Goal: Task Accomplishment & Management: Use online tool/utility

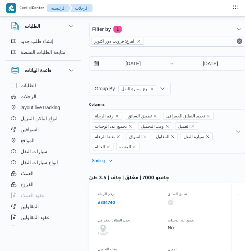
select select "ar"
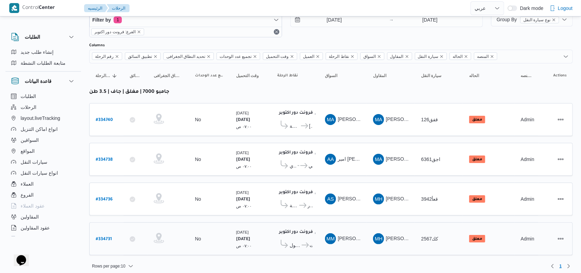
click at [104, 237] on b "# 334731" at bounding box center [104, 239] width 16 height 5
select select "ar"
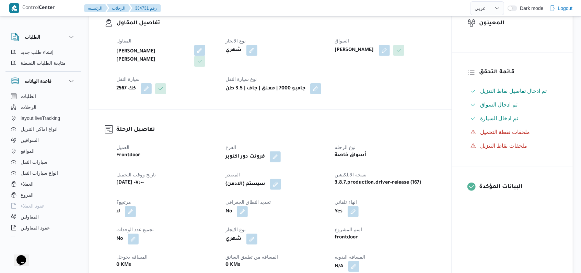
scroll to position [320, 0]
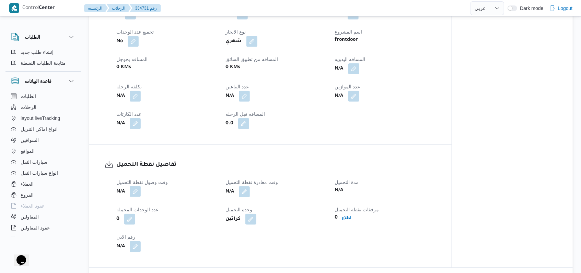
click at [137, 190] on button "button" at bounding box center [135, 191] width 11 height 11
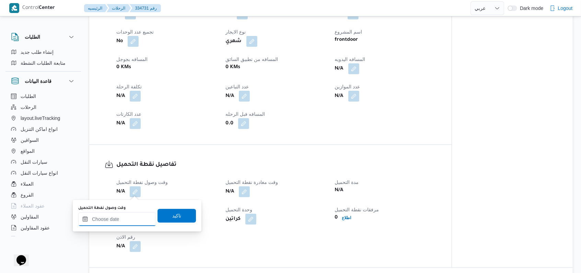
click at [129, 213] on div at bounding box center [117, 220] width 78 height 14
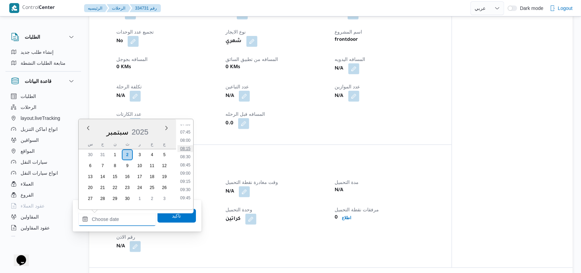
scroll to position [237, 0]
click at [187, 154] on li "08:00" at bounding box center [185, 154] width 16 height 7
type input "[DATE] ٠٨:٠٠"
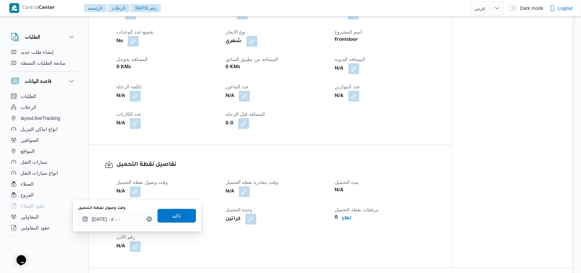
click at [184, 201] on div "You are in a dialog. To close this dialog, hit escape. وقت وصول نفطة التحميل [D…" at bounding box center [137, 216] width 129 height 32
click at [182, 209] on span "تاكيد" at bounding box center [176, 216] width 38 height 14
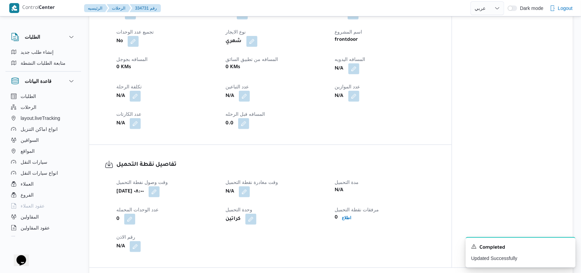
select select "ar"
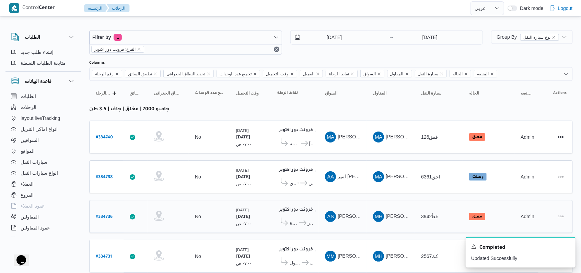
scroll to position [20, 0]
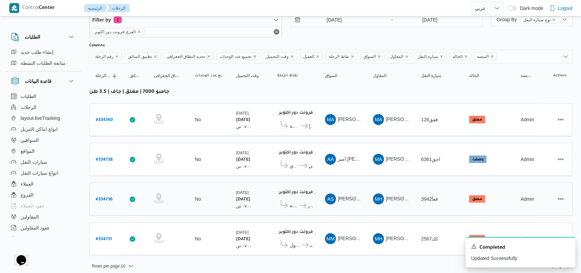
click at [106, 198] on b "# 334736" at bounding box center [104, 200] width 17 height 5
select select "ar"
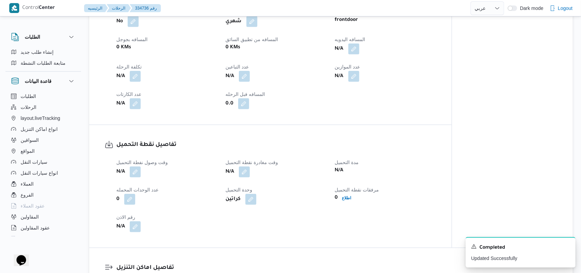
scroll to position [366, 0]
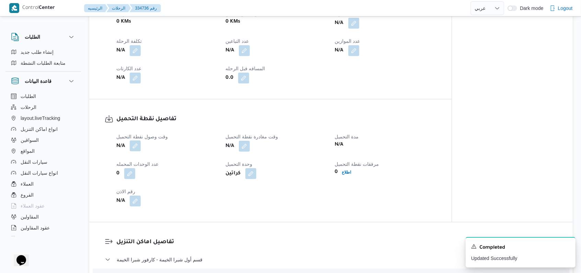
click at [136, 147] on button "button" at bounding box center [135, 146] width 11 height 11
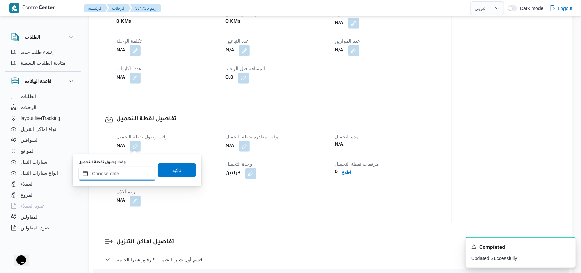
click at [126, 172] on input "وقت وصول نفطة التحميل" at bounding box center [117, 174] width 78 height 14
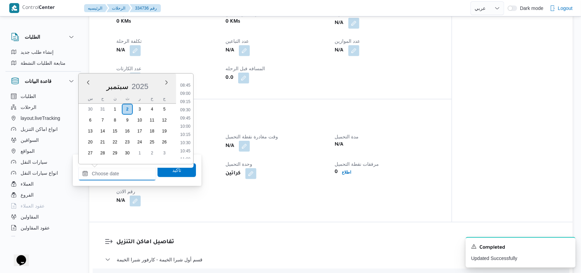
scroll to position [237, 0]
click at [188, 109] on li "08:00" at bounding box center [185, 108] width 16 height 7
type input "[DATE] ٠٨:٠٠"
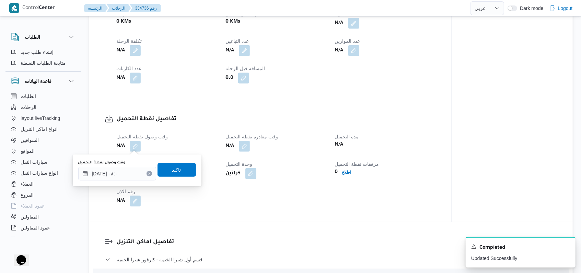
click at [178, 168] on span "تاكيد" at bounding box center [176, 170] width 38 height 14
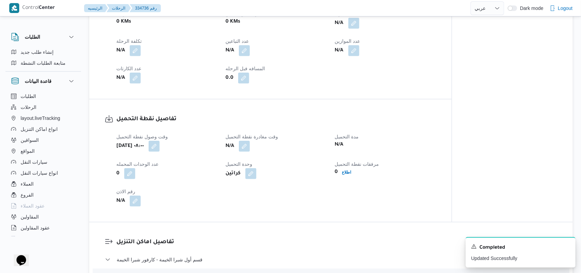
select select "ar"
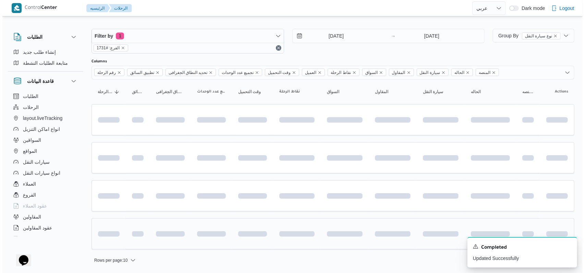
scroll to position [3, 0]
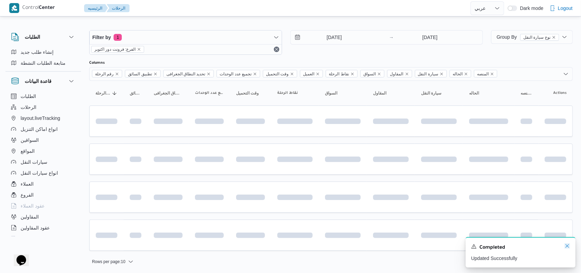
click at [245, 249] on icon "Dismiss toast" at bounding box center [566, 246] width 5 height 5
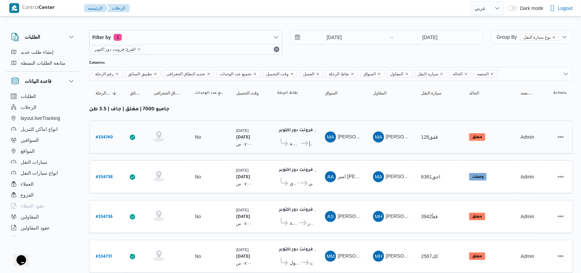
click at [106, 135] on b "# 334740" at bounding box center [104, 137] width 17 height 5
select select "ar"
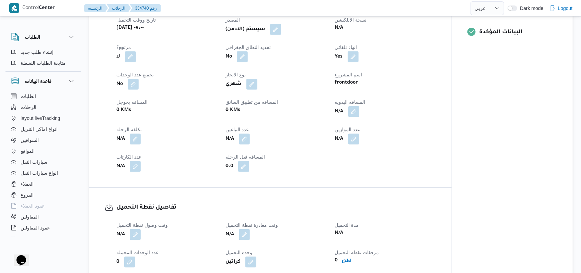
scroll to position [414, 0]
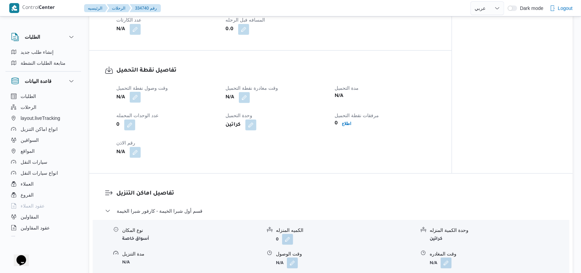
click at [135, 100] on button "button" at bounding box center [135, 97] width 11 height 11
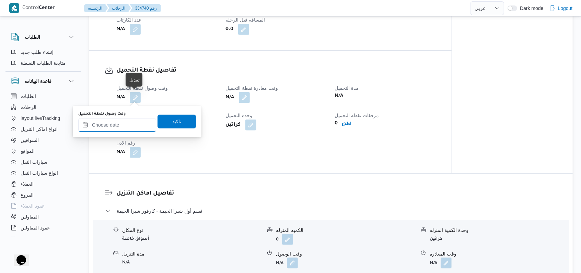
click at [128, 118] on input "وقت وصول نفطة التحميل" at bounding box center [117, 125] width 78 height 14
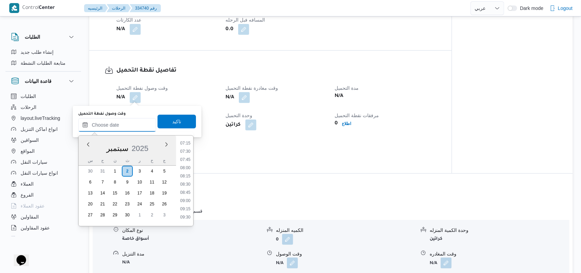
scroll to position [237, 0]
click at [186, 155] on li "07:30" at bounding box center [185, 154] width 16 height 7
type input "[DATE] ٠٧:٣٠"
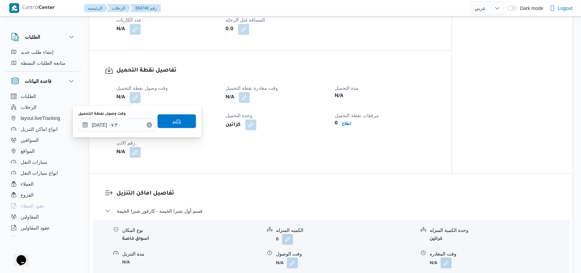
click at [178, 122] on span "تاكيد" at bounding box center [176, 122] width 38 height 14
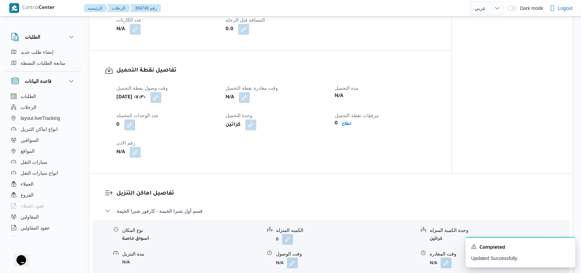
select select "ar"
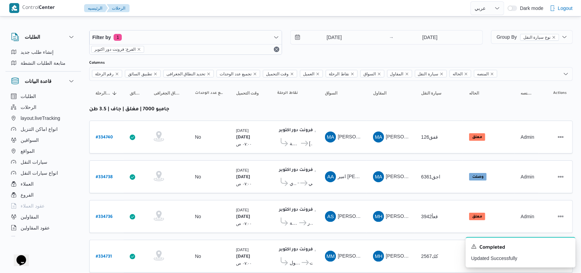
scroll to position [20, 0]
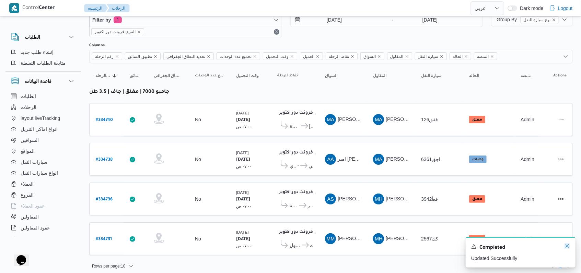
click at [245, 247] on icon "Dismiss toast" at bounding box center [566, 246] width 5 height 5
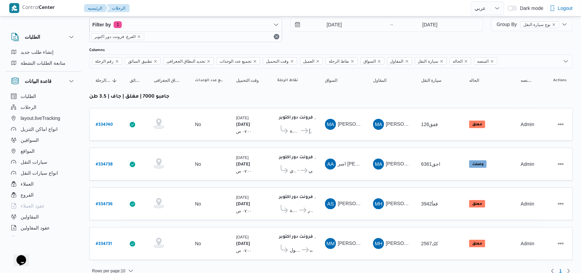
scroll to position [0, 0]
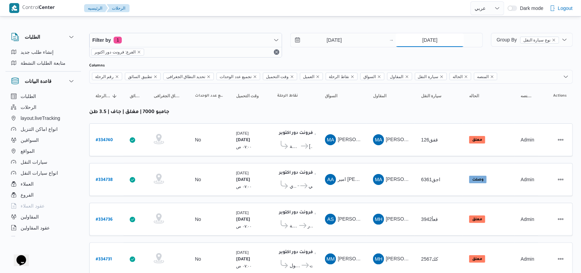
click at [245, 39] on input "[DATE]" at bounding box center [429, 40] width 68 height 14
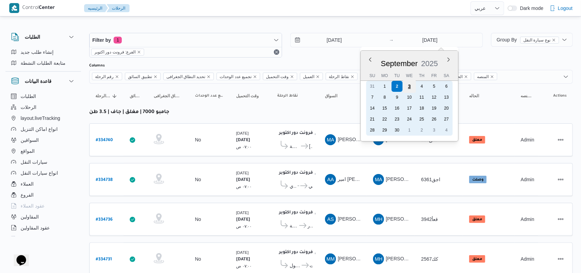
click at [245, 86] on div "3" at bounding box center [409, 86] width 13 height 13
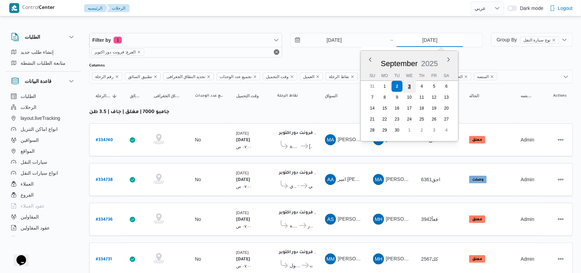
type input "[DATE]"
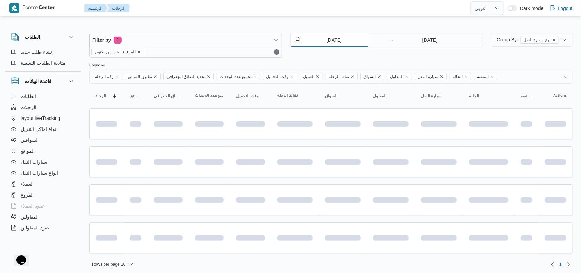
click at [245, 40] on input "[DATE]" at bounding box center [330, 40] width 78 height 14
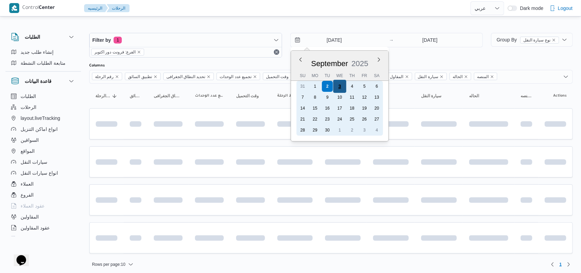
click at [245, 87] on div "3" at bounding box center [339, 86] width 13 height 13
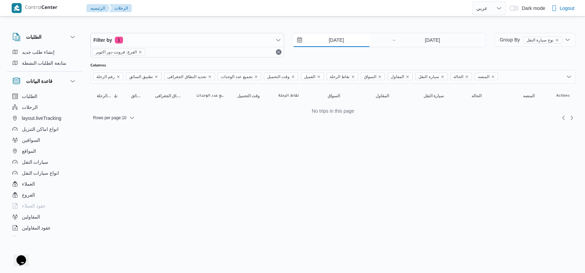
click at [245, 39] on input "[DATE]" at bounding box center [332, 40] width 78 height 14
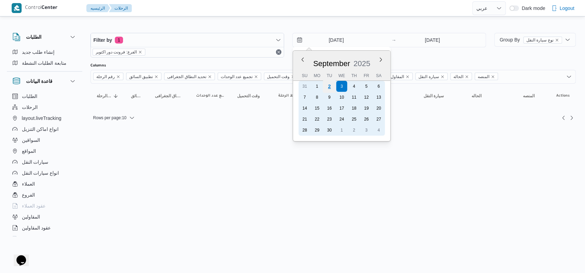
click at [245, 89] on div "2" at bounding box center [329, 86] width 13 height 13
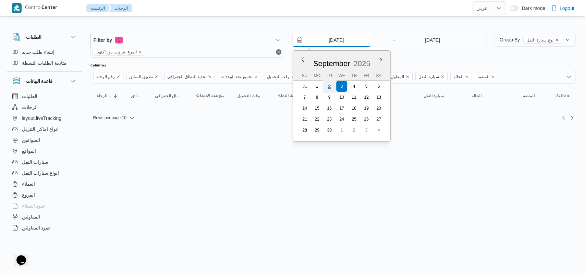
type input "[DATE]"
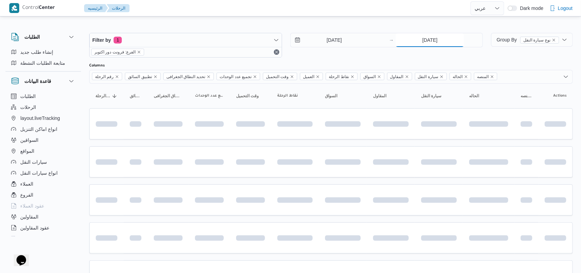
click at [245, 42] on input "[DATE]" at bounding box center [429, 40] width 68 height 14
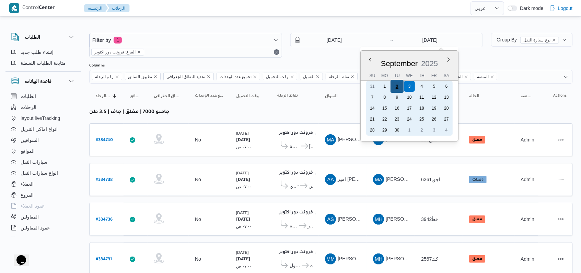
click at [245, 86] on div "2" at bounding box center [396, 86] width 13 height 13
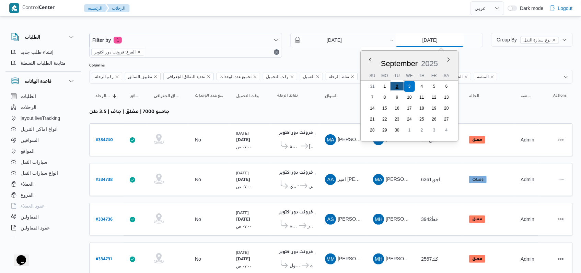
type input "[DATE]"
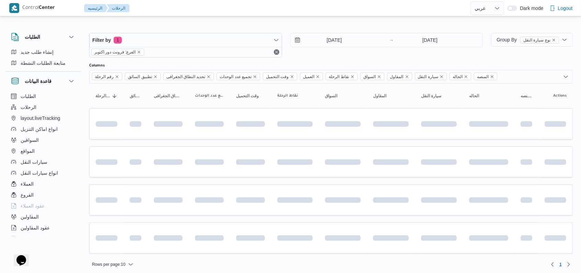
click at [245, 59] on div "Filter by 1 الفرع: فرونت دور اكتوبر [DATE] → [DATE]" at bounding box center [286, 45] width 402 height 33
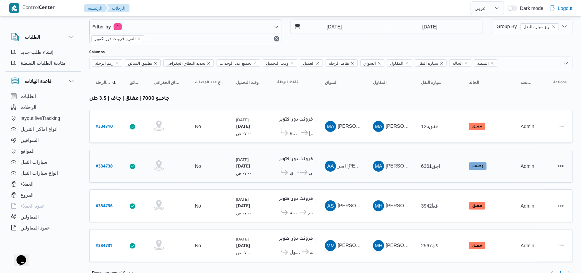
scroll to position [20, 0]
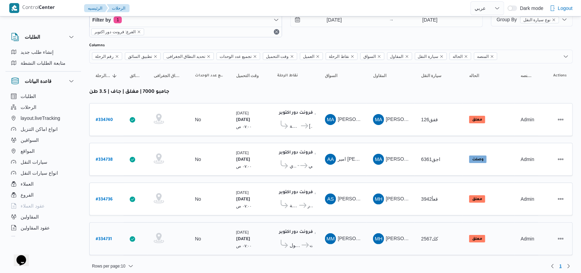
click at [108, 237] on b "# 334731" at bounding box center [104, 239] width 16 height 5
select select "ar"
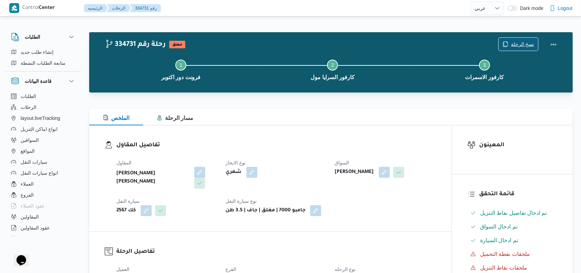
click at [245, 44] on span "نسخ الرحلة" at bounding box center [522, 44] width 23 height 8
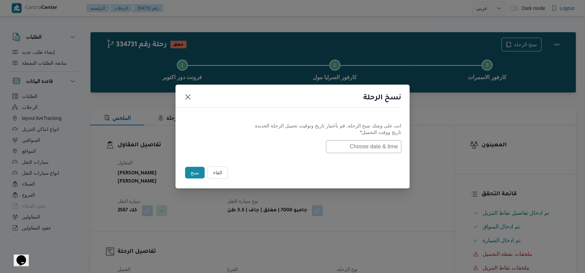
click at [245, 147] on input "text" at bounding box center [363, 146] width 75 height 13
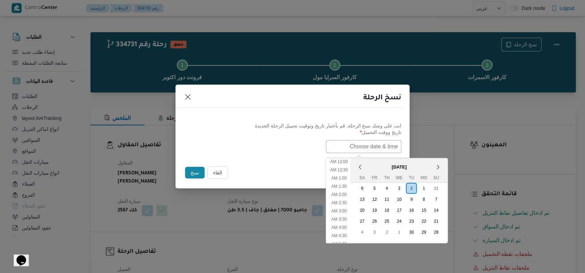
scroll to position [151, 0]
click at [245, 189] on div "3" at bounding box center [399, 188] width 13 height 13
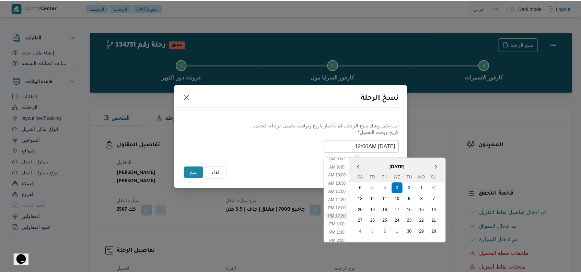
scroll to position [105, 0]
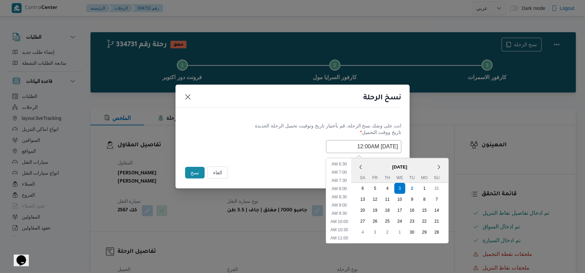
click at [245, 175] on ul "12:00 AM 12:30 AM 1:00 AM 1:30 AM 2:00 AM 2:30 AM 3:00 AM 3:30 AM 4:00 AM 4:30 …" at bounding box center [340, 200] width 24 height 85
click at [245, 174] on li "7:00 AM" at bounding box center [339, 172] width 21 height 7
type input "[DATE] 7:00AM"
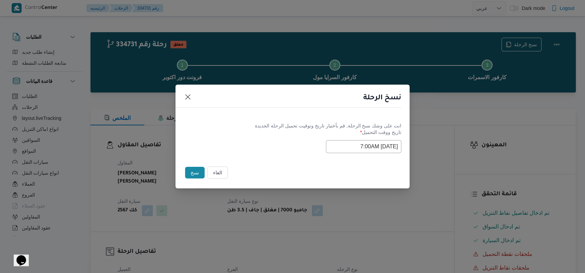
click at [195, 175] on button "نسخ" at bounding box center [195, 173] width 20 height 12
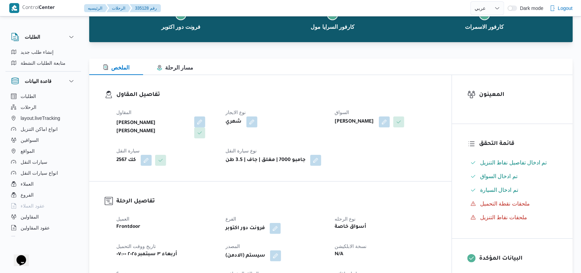
scroll to position [183, 0]
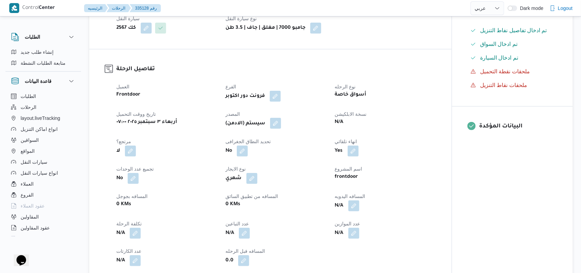
click at [245, 128] on button "button" at bounding box center [275, 123] width 11 height 11
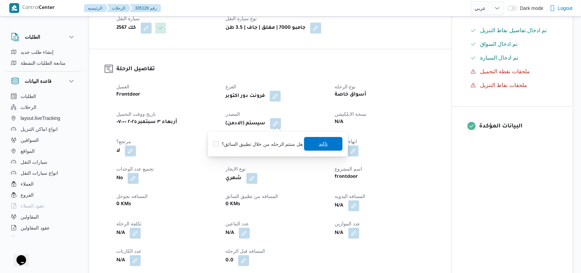
click at [245, 142] on span "تاكيد" at bounding box center [323, 144] width 38 height 14
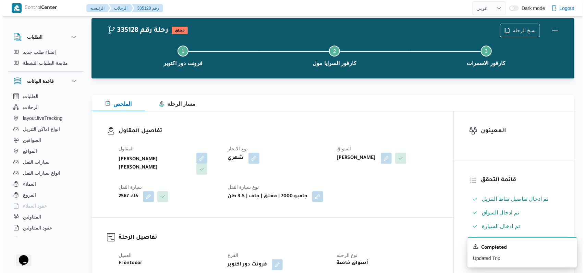
scroll to position [0, 0]
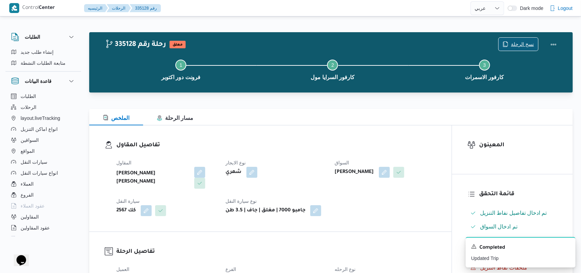
click at [245, 46] on span "نسخ الرحلة" at bounding box center [522, 44] width 23 height 8
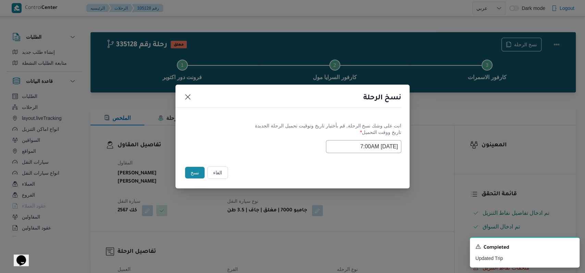
click at [245, 149] on input "[DATE] 7:00AM" at bounding box center [363, 146] width 75 height 13
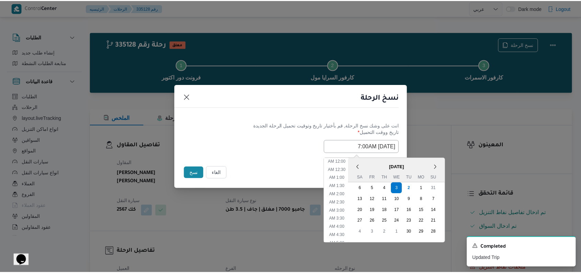
scroll to position [76, 0]
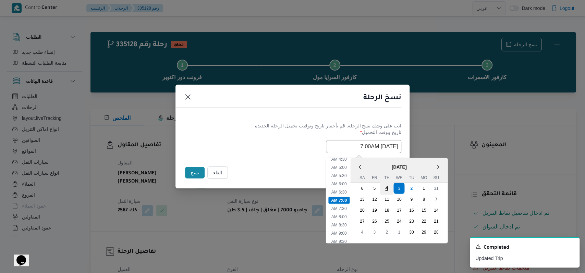
click at [245, 188] on div "4" at bounding box center [386, 188] width 13 height 13
type input "[DATE] 7:00AM"
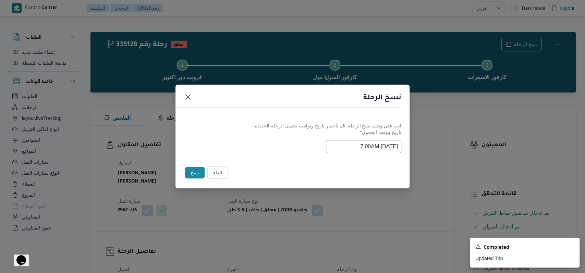
click at [245, 142] on div "[DATE] 7:00AM" at bounding box center [293, 146] width 218 height 13
click at [196, 172] on button "نسخ" at bounding box center [195, 173] width 20 height 12
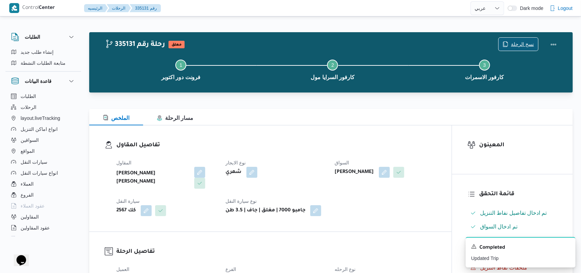
click at [245, 44] on span "نسخ الرحلة" at bounding box center [522, 44] width 23 height 8
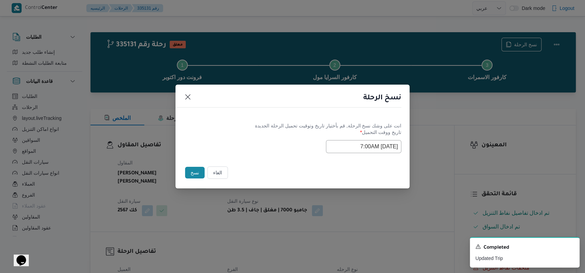
click at [245, 148] on input "[DATE] 7:00AM" at bounding box center [363, 146] width 75 height 13
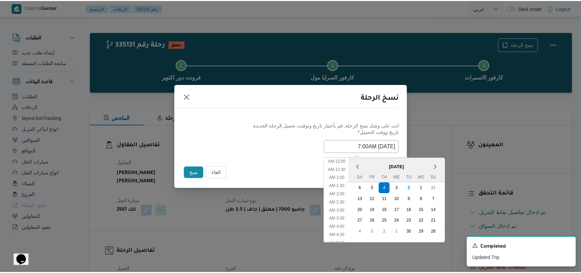
scroll to position [76, 0]
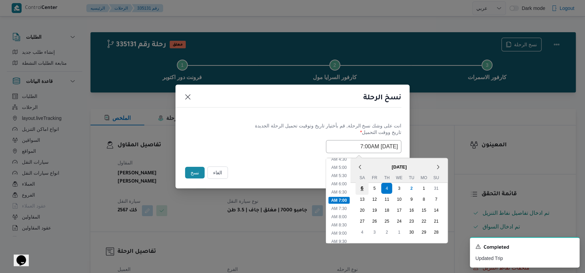
click at [245, 189] on div "6" at bounding box center [362, 188] width 13 height 13
type input "[DATE] 7:00AM"
click at [245, 147] on div "[DATE] 7:00AM < [DATE] > Su Mo Tu We Th Fr Sa 31 1 2 3 4 5 6 7 8 9 10 11 12 13 …" at bounding box center [293, 146] width 218 height 13
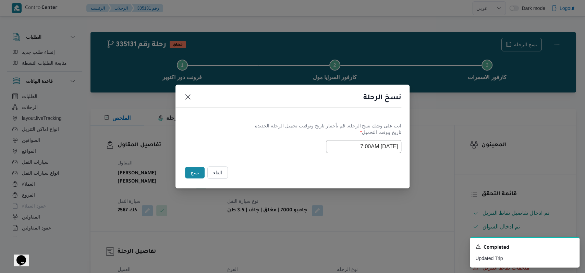
click at [194, 171] on button "نسخ" at bounding box center [195, 173] width 20 height 12
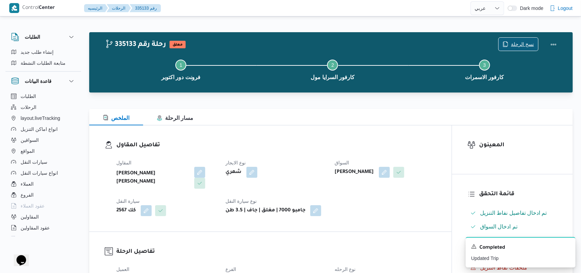
click at [245, 40] on span "نسخ الرحلة" at bounding box center [517, 44] width 39 height 13
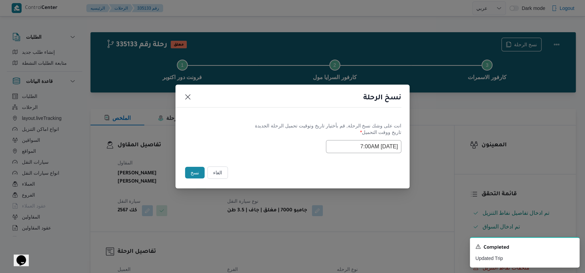
click at [245, 141] on input "[DATE] 7:00AM" at bounding box center [363, 146] width 75 height 13
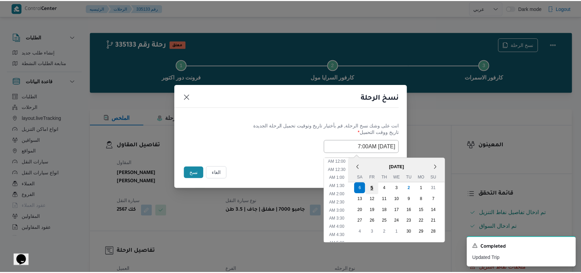
scroll to position [76, 0]
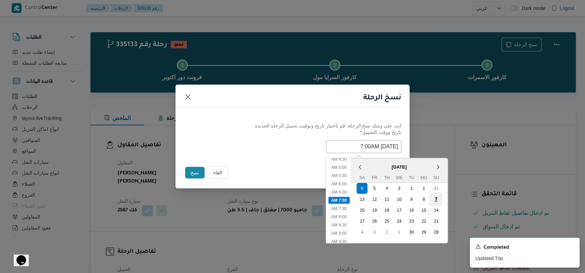
click at [245, 199] on div "7" at bounding box center [436, 199] width 13 height 13
type input "[DATE] 7:00AM"
click at [231, 136] on label "تاريخ ووقت التحميل *" at bounding box center [293, 135] width 218 height 11
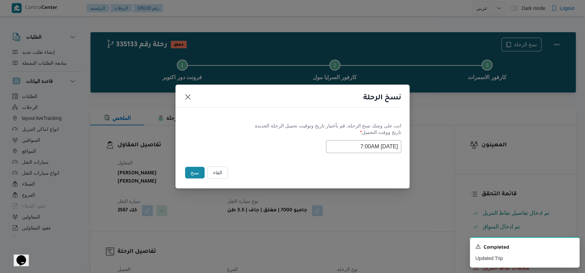
click at [191, 174] on button "نسخ" at bounding box center [195, 173] width 20 height 12
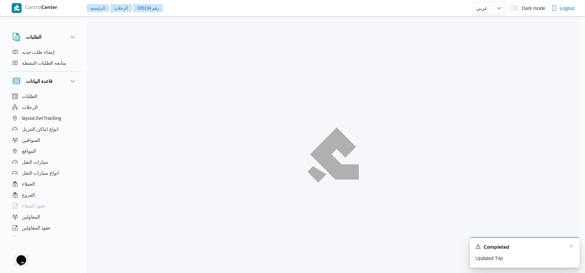
click at [245, 248] on div "A new notification appears Completed Updated Trip" at bounding box center [525, 252] width 110 height 31
select select "ar"
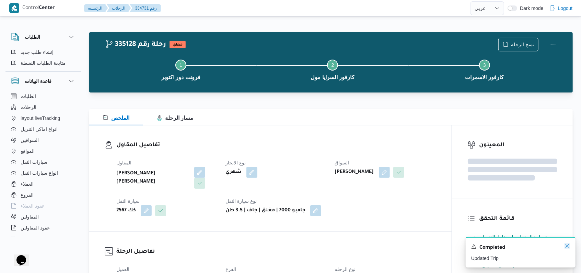
click at [245, 247] on icon "Dismiss toast" at bounding box center [566, 246] width 5 height 5
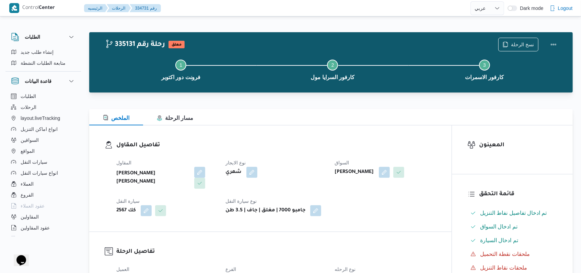
select select "ar"
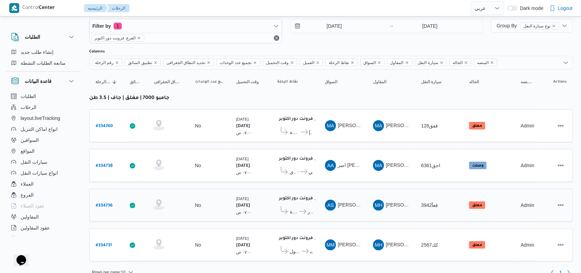
scroll to position [20, 0]
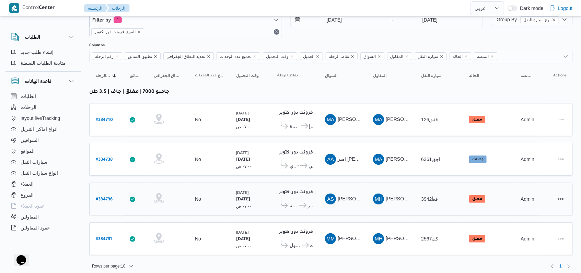
click at [106, 198] on b "# 334736" at bounding box center [104, 200] width 17 height 5
select select "ar"
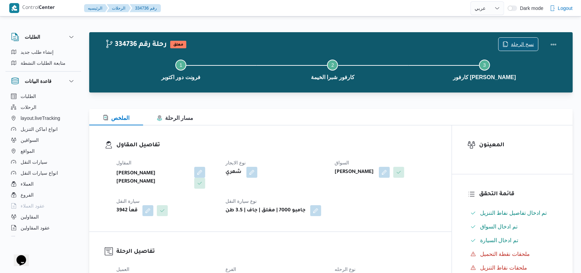
click at [245, 44] on span "نسخ الرحلة" at bounding box center [522, 44] width 23 height 8
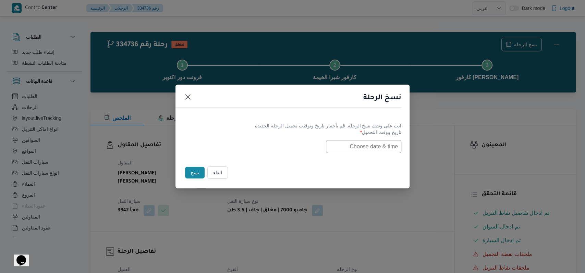
click at [245, 147] on input "text" at bounding box center [363, 146] width 75 height 13
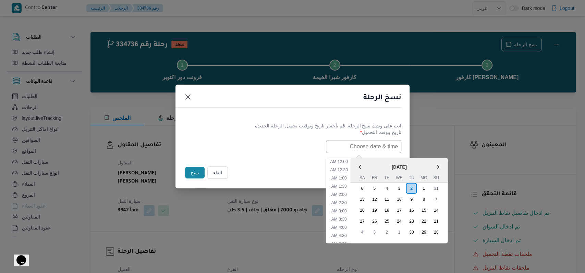
scroll to position [151, 0]
click at [245, 186] on div "3" at bounding box center [399, 188] width 13 height 13
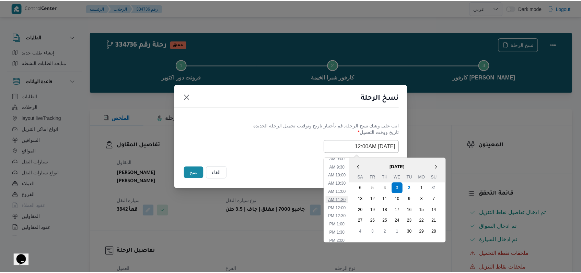
scroll to position [59, 0]
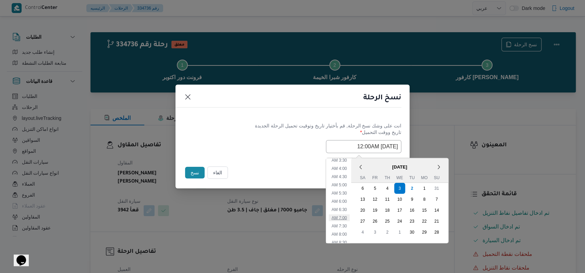
click at [245, 214] on li "7:00 AM" at bounding box center [339, 217] width 21 height 7
type input "[DATE] 7:00AM"
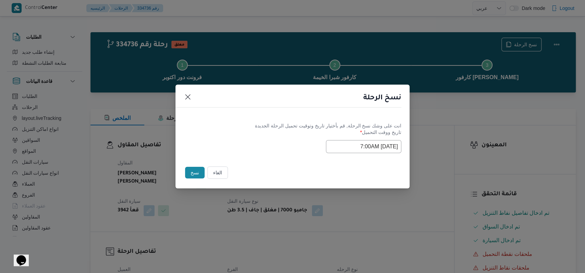
click at [245, 136] on label "تاريخ ووقت التحميل *" at bounding box center [293, 135] width 218 height 11
click at [196, 173] on button "نسخ" at bounding box center [195, 173] width 20 height 12
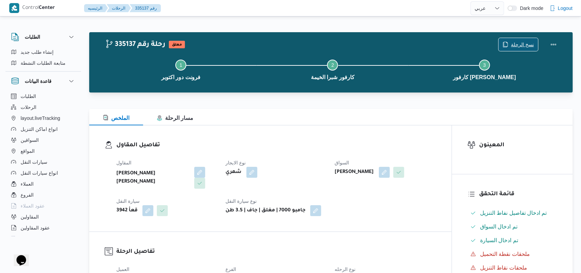
scroll to position [183, 0]
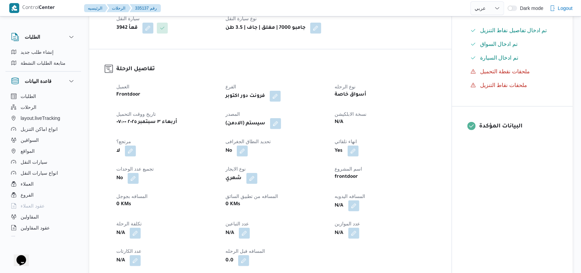
click at [245, 122] on div "(سيستم (الادمن" at bounding box center [276, 124] width 102 height 12
click at [245, 122] on button "button" at bounding box center [275, 123] width 11 height 11
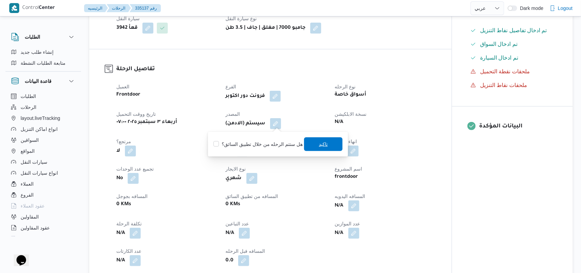
click at [245, 142] on span "تاكيد" at bounding box center [323, 145] width 38 height 14
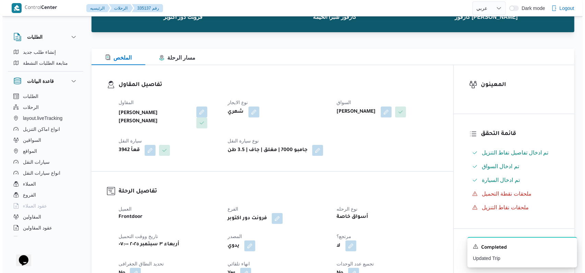
scroll to position [0, 0]
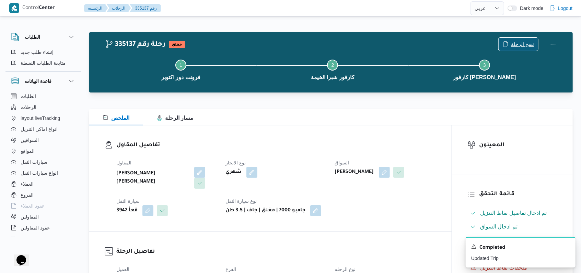
click at [245, 44] on span "نسخ الرحلة" at bounding box center [522, 44] width 23 height 8
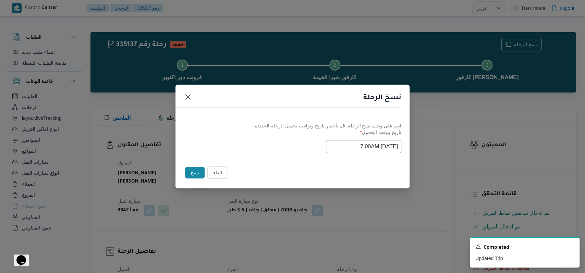
click at [245, 152] on input "[DATE] 7:00AM" at bounding box center [363, 146] width 75 height 13
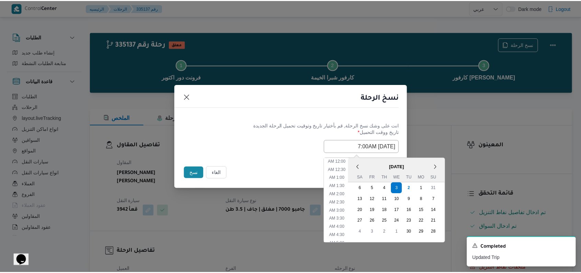
scroll to position [76, 0]
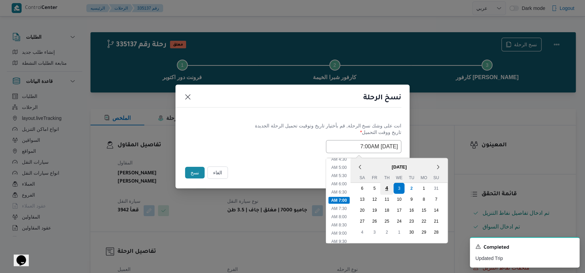
click at [245, 191] on div "4" at bounding box center [386, 188] width 13 height 13
type input "[DATE] 7:00AM"
click at [245, 130] on label "تاريخ ووقت التحميل *" at bounding box center [293, 135] width 218 height 11
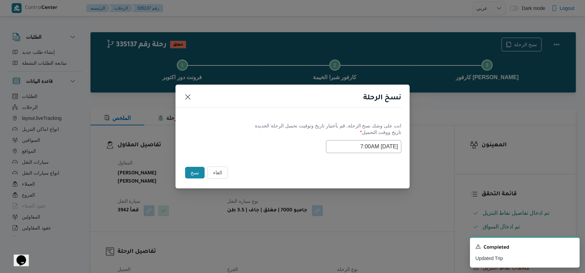
click at [196, 171] on button "نسخ" at bounding box center [195, 173] width 20 height 12
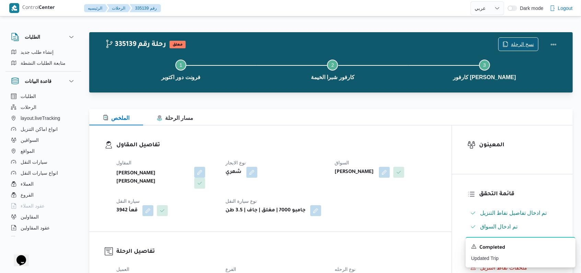
click at [245, 47] on span "نسخ الرحلة" at bounding box center [522, 44] width 23 height 8
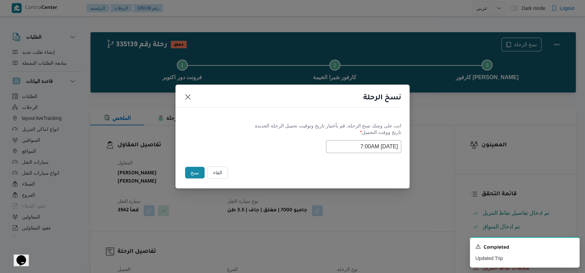
click at [245, 142] on input "[DATE] 7:00AM" at bounding box center [363, 146] width 75 height 13
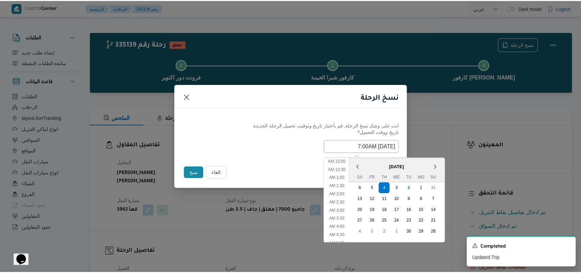
scroll to position [76, 0]
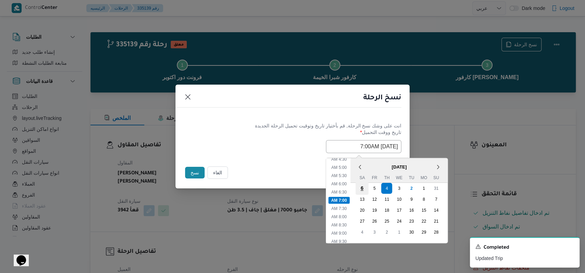
click at [245, 185] on div "6" at bounding box center [362, 188] width 13 height 13
type input "[DATE] 7:00AM"
click at [245, 143] on div "[DATE] 7:00AM < [DATE] > Su Mo Tu We Th Fr Sa 31 1 2 3 4 5 6 7 8 9 10 11 12 13 …" at bounding box center [293, 146] width 218 height 13
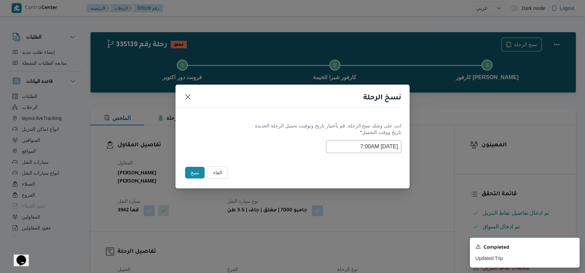
click at [193, 176] on button "نسخ" at bounding box center [195, 173] width 20 height 12
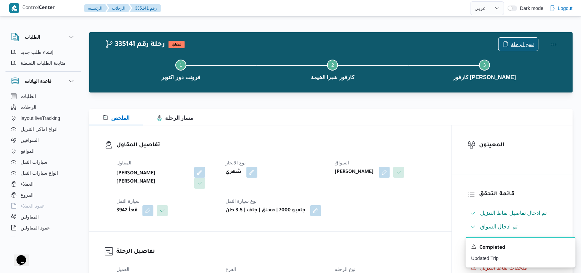
click at [245, 45] on span "نسخ الرحلة" at bounding box center [522, 44] width 23 height 8
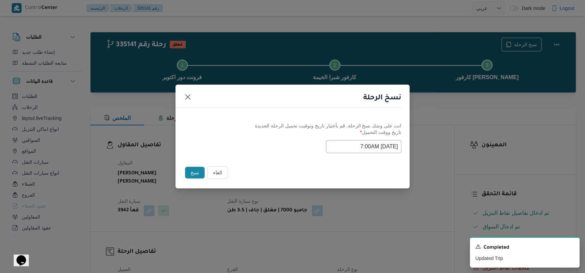
click at [245, 150] on input "[DATE] 7:00AM" at bounding box center [363, 146] width 75 height 13
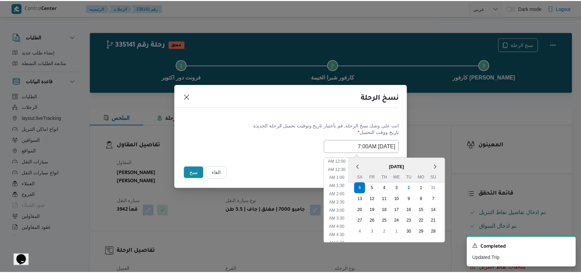
scroll to position [76, 0]
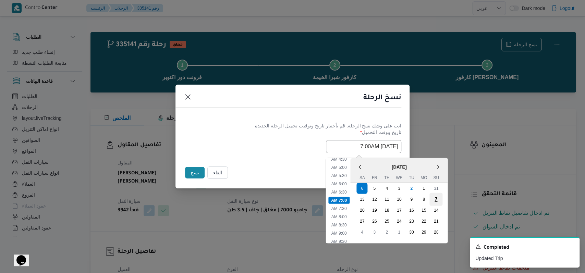
click at [245, 198] on div "7" at bounding box center [436, 199] width 13 height 13
type input "[DATE] 7:00AM"
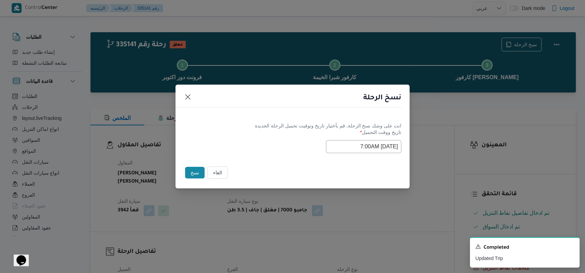
click at [241, 131] on label "تاريخ ووقت التحميل *" at bounding box center [293, 135] width 218 height 11
click at [191, 173] on button "نسخ" at bounding box center [195, 173] width 20 height 12
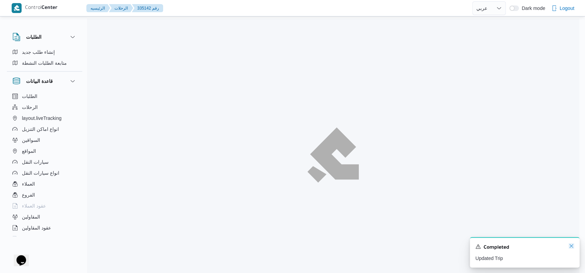
click at [245, 247] on icon "Dismiss toast" at bounding box center [571, 246] width 5 height 5
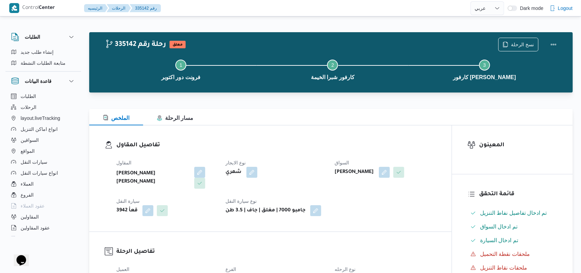
select select "ar"
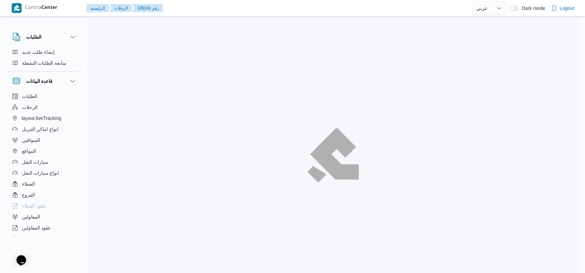
select select "ar"
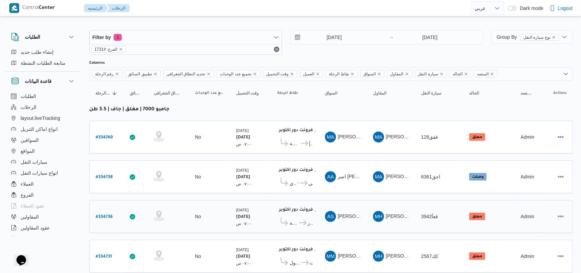
scroll to position [19, 0]
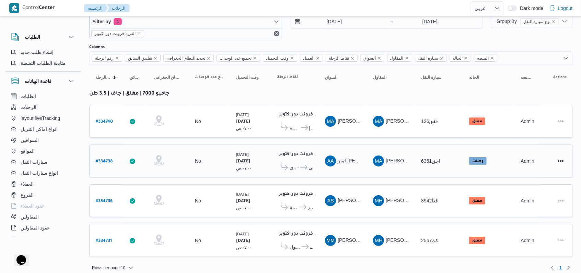
click at [106, 159] on b "# 334738" at bounding box center [104, 161] width 17 height 5
select select "ar"
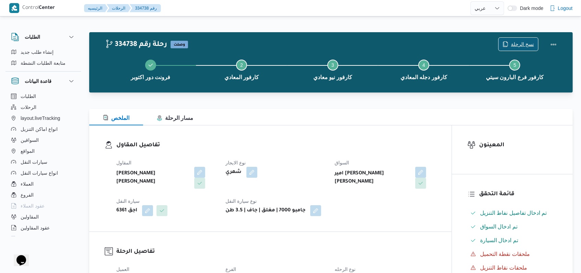
click at [245, 46] on span "نسخ الرحلة" at bounding box center [522, 44] width 23 height 8
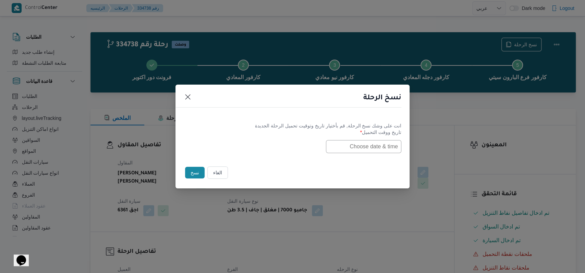
click at [245, 150] on input "text" at bounding box center [363, 146] width 75 height 13
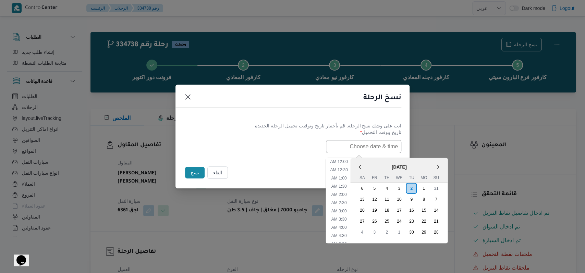
scroll to position [151, 0]
click at [245, 189] on div "3" at bounding box center [399, 188] width 13 height 13
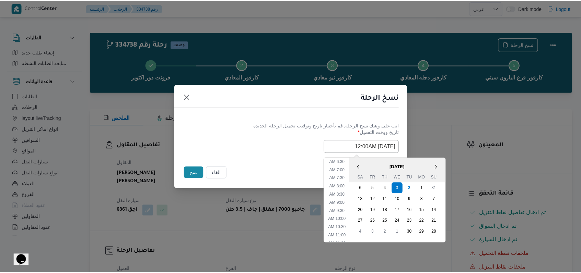
scroll to position [59, 0]
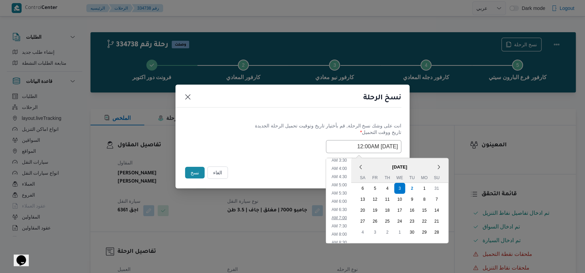
click at [245, 215] on li "7:00 AM" at bounding box center [339, 217] width 21 height 7
type input "[DATE] 7:00AM"
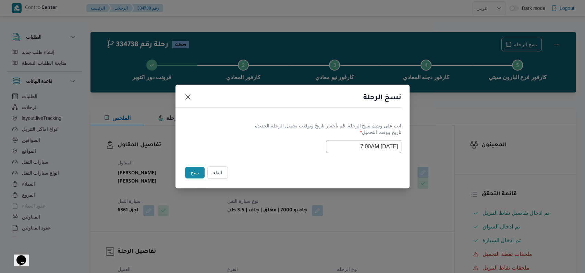
click at [245, 154] on div "انت على وشك نسخ الرحلة, [GEOGRAPHIC_DATA] بأختيار تاريخ وتوقيت تحميل الرحلة الج…" at bounding box center [293, 138] width 234 height 44
click at [195, 174] on button "نسخ" at bounding box center [195, 173] width 20 height 12
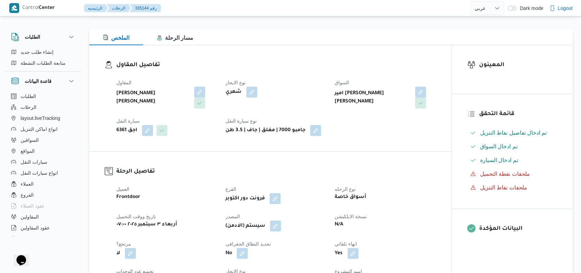
scroll to position [183, 0]
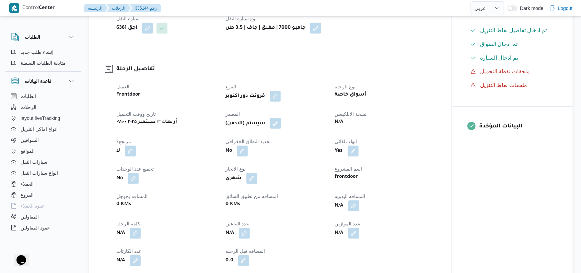
click at [245, 128] on button "button" at bounding box center [275, 123] width 11 height 11
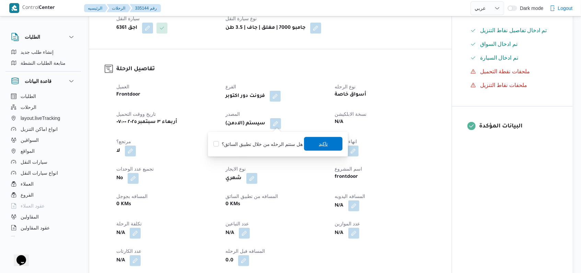
click at [245, 145] on span "تاكيد" at bounding box center [323, 144] width 9 height 8
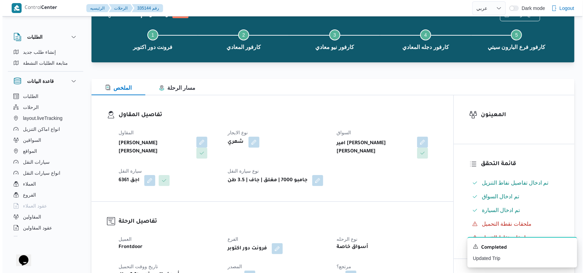
scroll to position [0, 0]
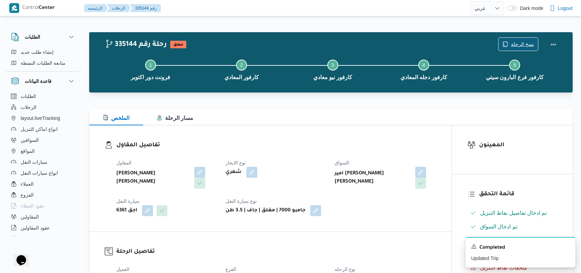
click at [245, 42] on span "نسخ الرحلة" at bounding box center [522, 44] width 23 height 8
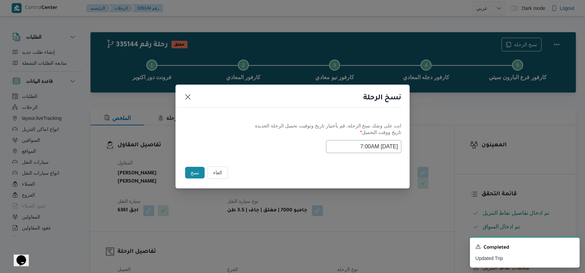
click at [245, 143] on input "[DATE] 7:00AM" at bounding box center [363, 146] width 75 height 13
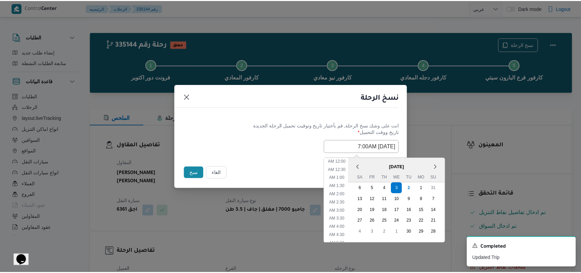
scroll to position [76, 0]
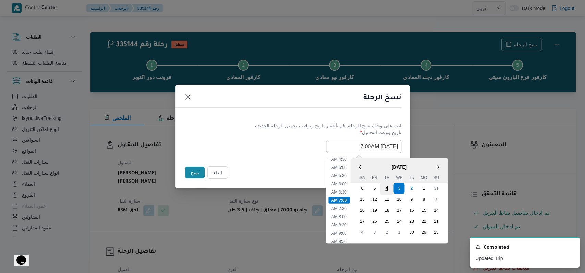
click at [245, 188] on div "4" at bounding box center [386, 188] width 13 height 13
type input "[DATE] 7:00AM"
click at [245, 134] on label "تاريخ ووقت التحميل *" at bounding box center [293, 135] width 218 height 11
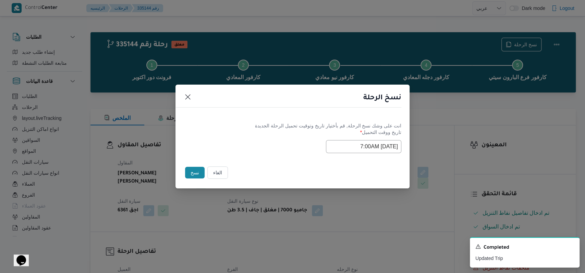
click at [196, 172] on button "نسخ" at bounding box center [195, 173] width 20 height 12
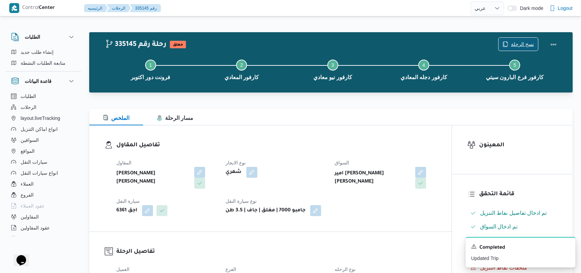
click at [245, 43] on span "نسخ الرحلة" at bounding box center [522, 44] width 23 height 8
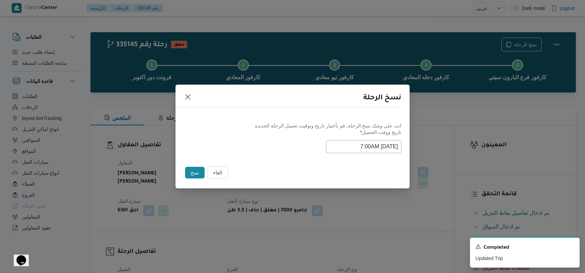
click at [245, 150] on input "[DATE] 7:00AM" at bounding box center [363, 146] width 75 height 13
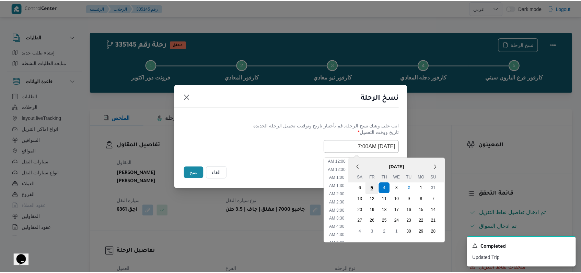
scroll to position [76, 0]
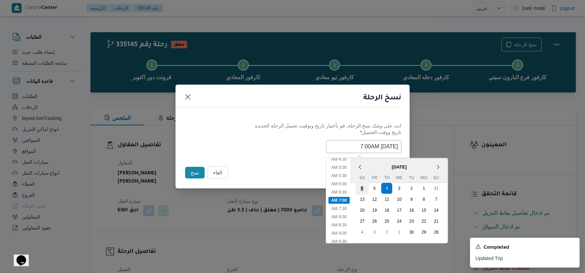
click at [245, 189] on div "6" at bounding box center [362, 188] width 13 height 13
type input "[DATE] 7:00AM"
click at [244, 144] on div "[DATE] 7:00AM < [DATE] > Su Mo Tu We Th Fr Sa 31 1 2 3 4 5 6 7 8 9 10 11 12 13 …" at bounding box center [293, 146] width 218 height 13
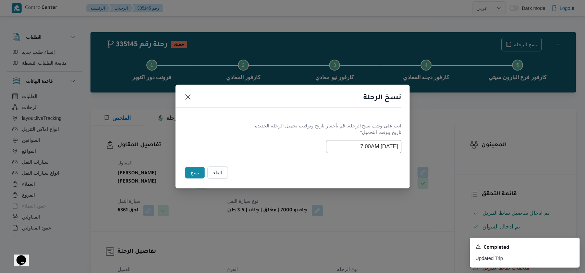
click at [189, 175] on button "نسخ" at bounding box center [195, 173] width 20 height 12
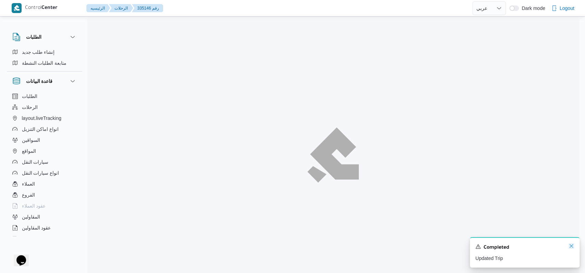
click at [245, 248] on icon "Dismiss toast" at bounding box center [571, 246] width 5 height 5
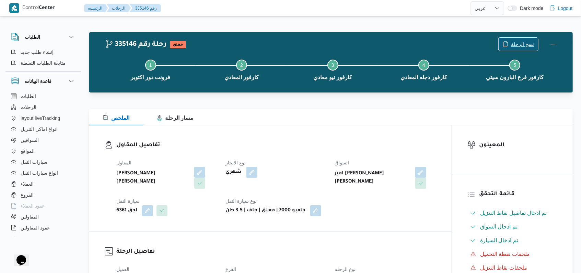
click at [245, 40] on span "نسخ الرحلة" at bounding box center [517, 44] width 39 height 13
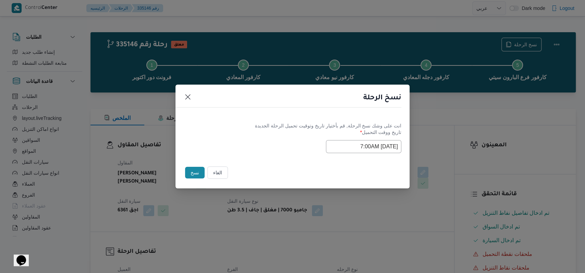
click at [245, 145] on input "[DATE] 7:00AM" at bounding box center [363, 146] width 75 height 13
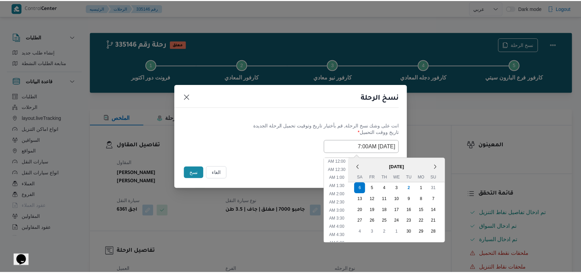
scroll to position [76, 0]
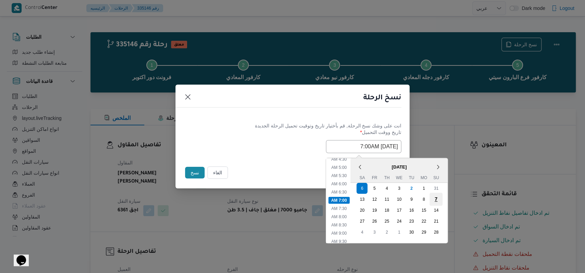
click at [245, 200] on div "7" at bounding box center [436, 199] width 13 height 13
type input "[DATE] 7:00AM"
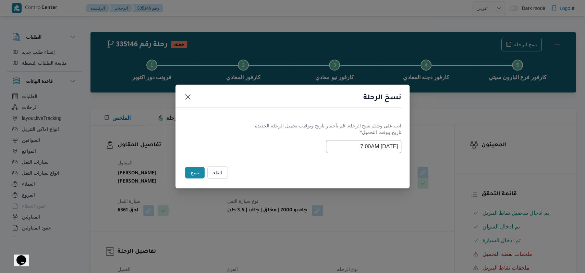
click at [245, 148] on div "[DATE] 7:00AM" at bounding box center [293, 146] width 218 height 13
click at [192, 174] on button "نسخ" at bounding box center [195, 173] width 20 height 12
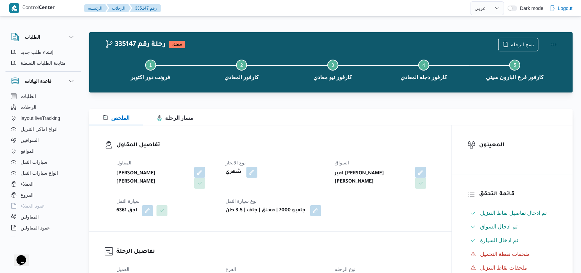
select select "ar"
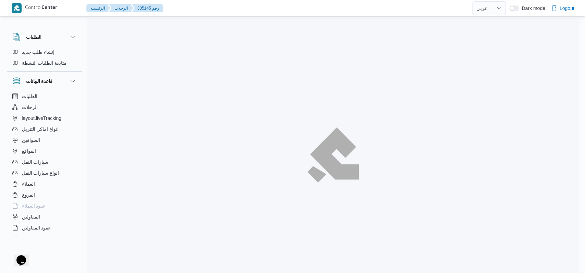
select select "ar"
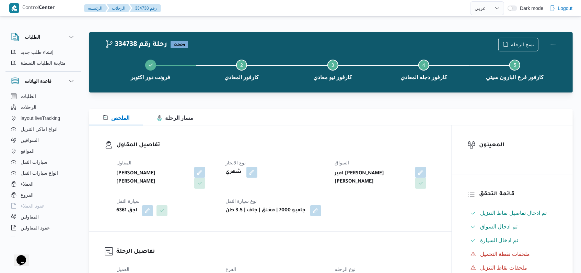
select select "ar"
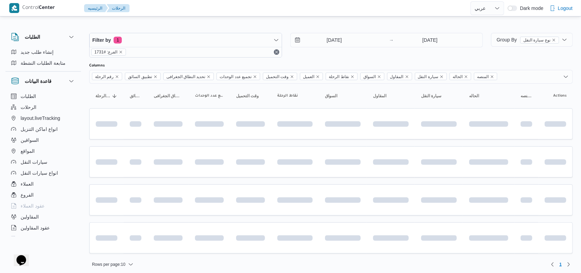
scroll to position [3, 0]
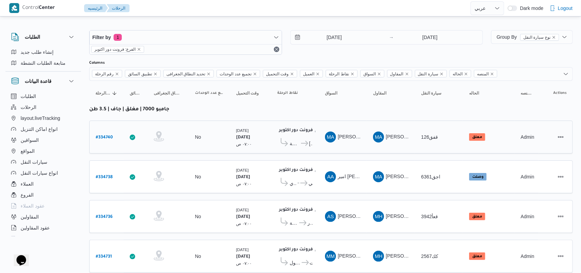
click at [97, 135] on b "# 334740" at bounding box center [104, 137] width 17 height 5
select select "ar"
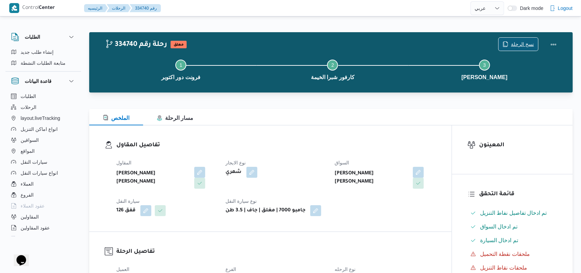
click at [245, 44] on span "نسخ الرحلة" at bounding box center [522, 44] width 23 height 8
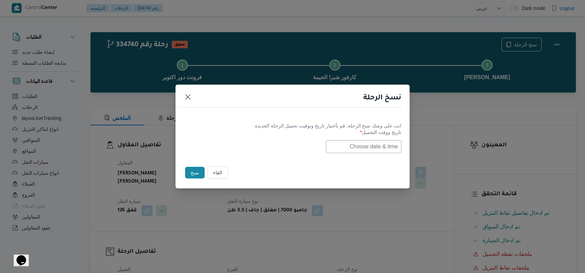
click at [224, 172] on button "الغاء" at bounding box center [218, 173] width 21 height 12
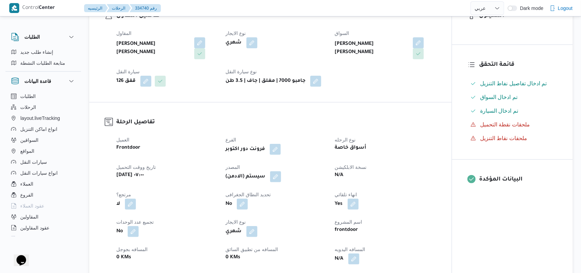
scroll to position [137, 0]
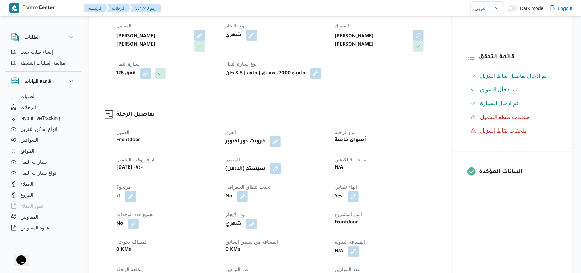
click at [245, 169] on button "button" at bounding box center [275, 169] width 11 height 11
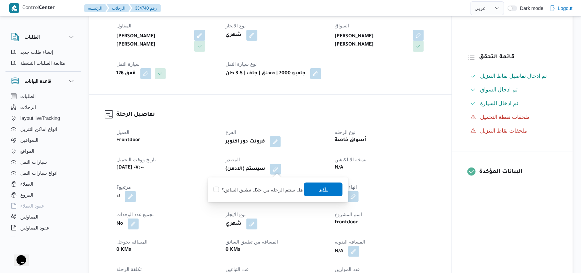
click at [245, 187] on span "تاكيد" at bounding box center [323, 190] width 38 height 14
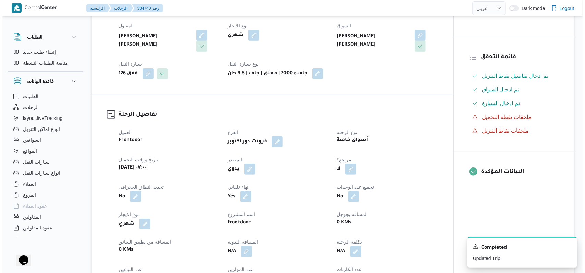
scroll to position [0, 0]
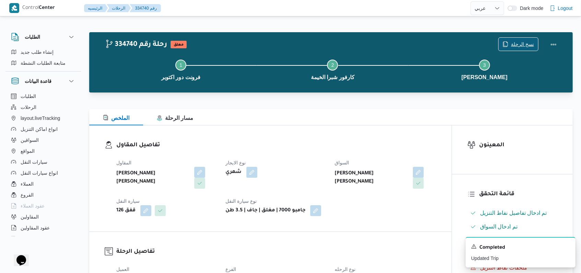
click at [245, 43] on span "نسخ الرحلة" at bounding box center [522, 44] width 23 height 8
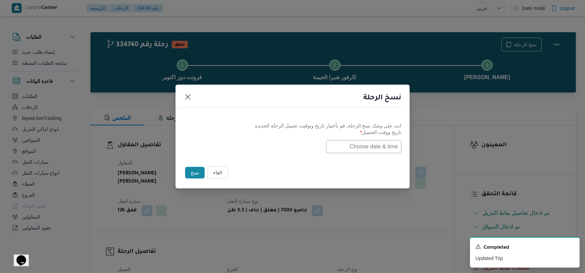
click at [245, 150] on input "text" at bounding box center [363, 146] width 75 height 13
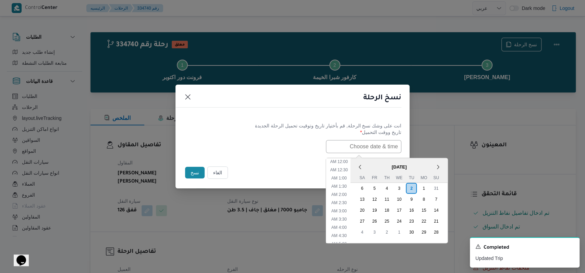
scroll to position [151, 0]
click at [245, 190] on div "3" at bounding box center [399, 188] width 13 height 13
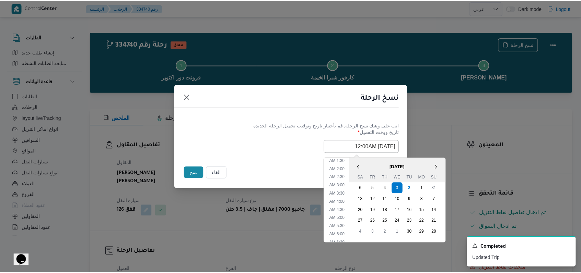
scroll to position [46, 0]
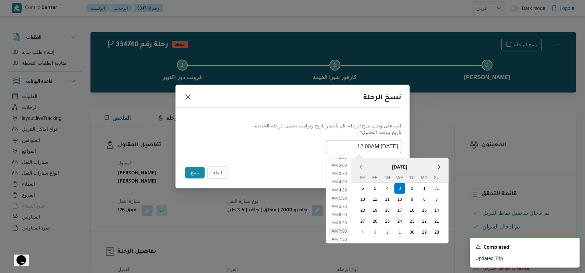
click at [245, 232] on li "7:00 AM" at bounding box center [339, 231] width 21 height 7
type input "[DATE] 7:00AM"
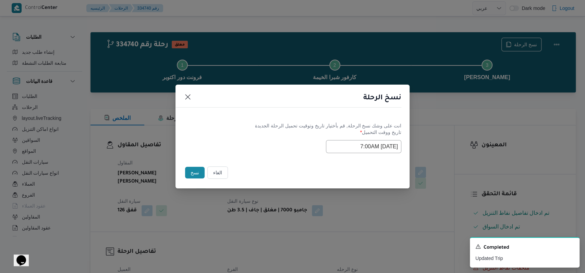
click at [199, 168] on button "نسخ" at bounding box center [195, 173] width 20 height 12
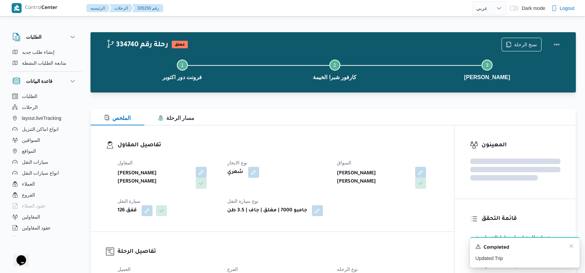
click at [245, 247] on div "A new notification appears Completed Updated Trip" at bounding box center [525, 252] width 110 height 31
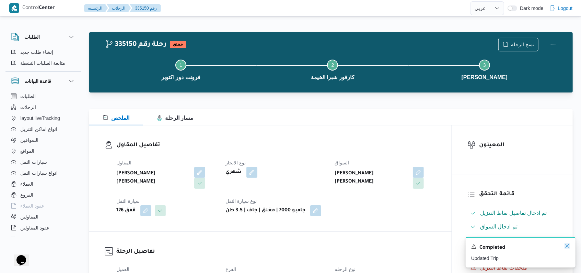
click at [245, 247] on icon "Dismiss toast" at bounding box center [566, 246] width 5 height 5
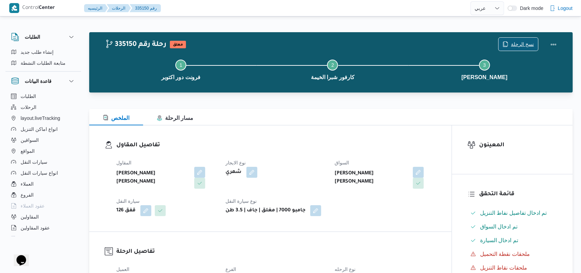
click at [245, 38] on div "نسخ الرحلة" at bounding box center [518, 45] width 40 height 14
click at [245, 41] on span "نسخ الرحلة" at bounding box center [522, 44] width 23 height 8
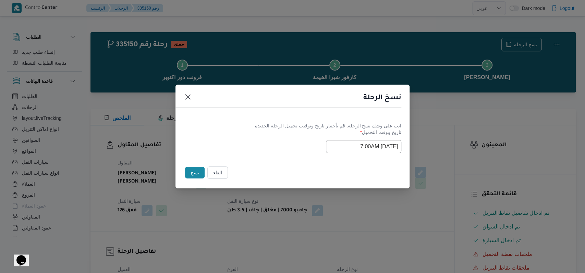
click at [245, 136] on label "تاريخ ووقت التحميل *" at bounding box center [293, 135] width 218 height 11
click at [245, 139] on label "تاريخ ووقت التحميل *" at bounding box center [293, 135] width 218 height 11
click at [245, 142] on input "[DATE] 7:00AM" at bounding box center [363, 146] width 75 height 13
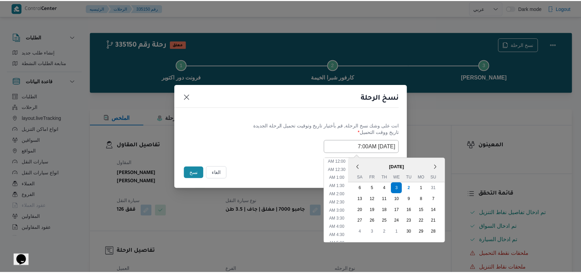
scroll to position [76, 0]
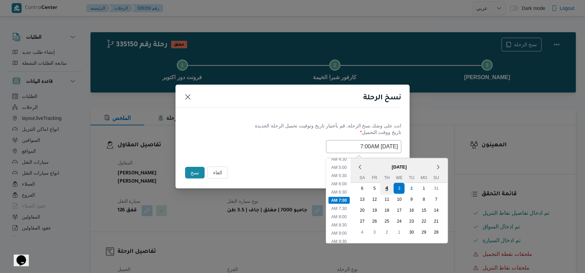
click at [245, 190] on div "4" at bounding box center [386, 188] width 13 height 13
type input "[DATE] 7:00AM"
click at [231, 130] on label "تاريخ ووقت التحميل *" at bounding box center [293, 135] width 218 height 11
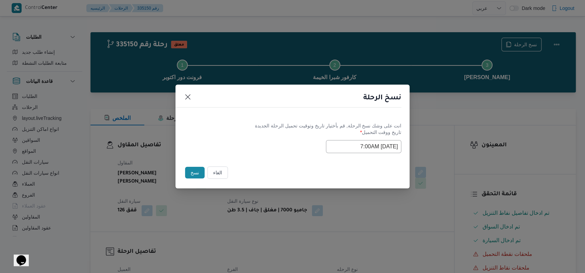
click at [194, 176] on button "نسخ" at bounding box center [195, 173] width 20 height 12
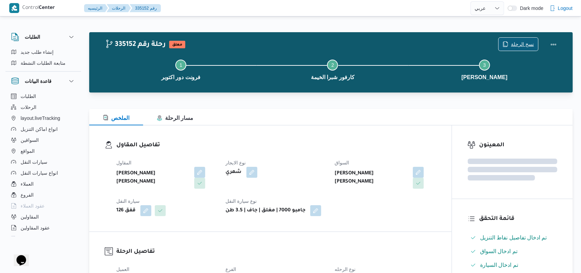
click at [245, 41] on span "نسخ الرحلة" at bounding box center [522, 44] width 23 height 8
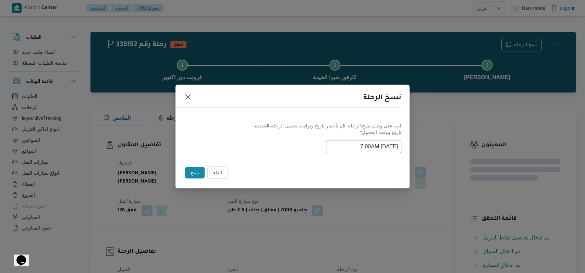
click at [245, 147] on input "[DATE] 7:00AM" at bounding box center [363, 146] width 75 height 13
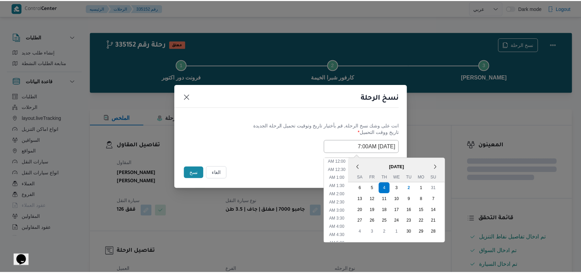
scroll to position [76, 0]
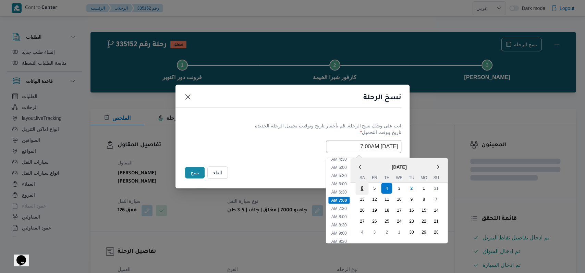
click at [245, 190] on div "6" at bounding box center [362, 188] width 13 height 13
type input "[DATE] 7:00AM"
click at [233, 136] on label "تاريخ ووقت التحميل *" at bounding box center [293, 135] width 218 height 11
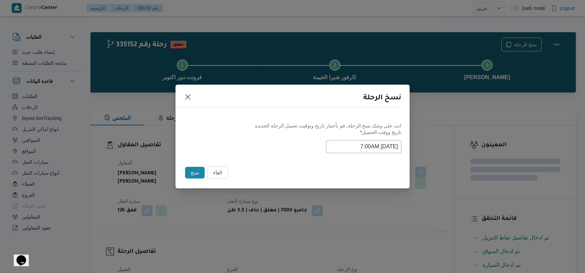
click at [192, 176] on button "نسخ" at bounding box center [195, 173] width 20 height 12
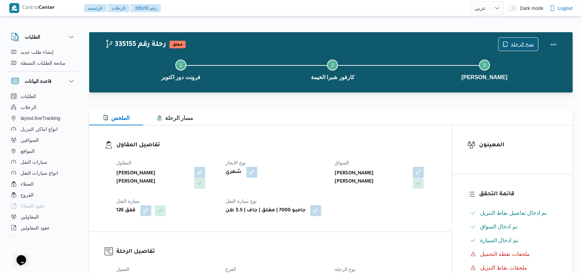
click at [245, 43] on span "نسخ الرحلة" at bounding box center [522, 44] width 23 height 8
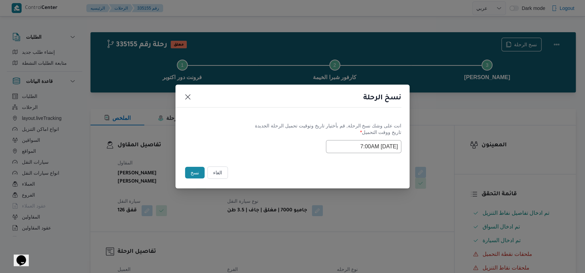
click at [245, 144] on input "[DATE] 7:00AM" at bounding box center [363, 146] width 75 height 13
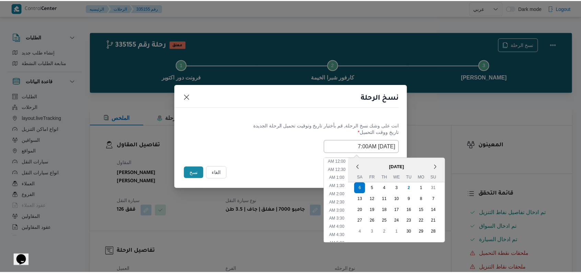
scroll to position [76, 0]
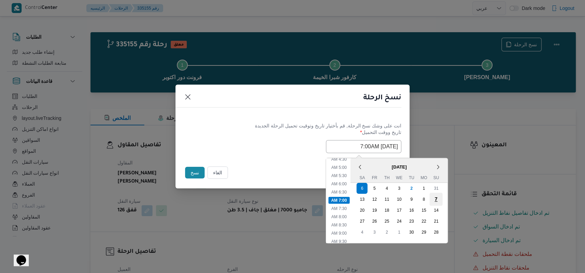
click at [245, 200] on div "7" at bounding box center [436, 199] width 13 height 13
type input "[DATE] 7:00AM"
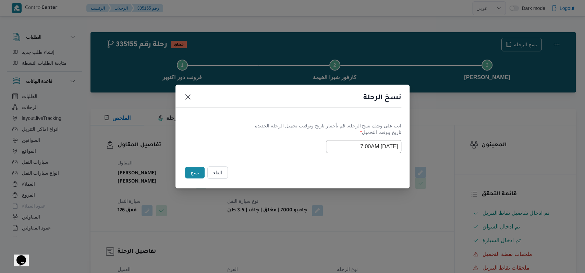
click at [230, 135] on label "تاريخ ووقت التحميل *" at bounding box center [293, 135] width 218 height 11
click at [195, 171] on button "نسخ" at bounding box center [195, 173] width 20 height 12
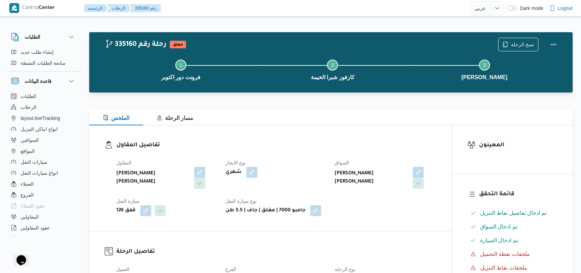
select select "ar"
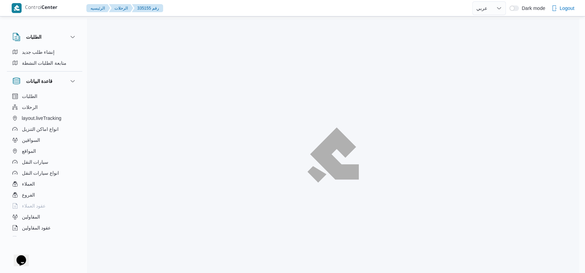
select select "ar"
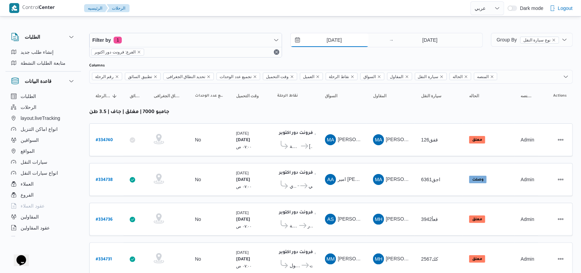
click at [245, 38] on input "[DATE]" at bounding box center [330, 40] width 78 height 14
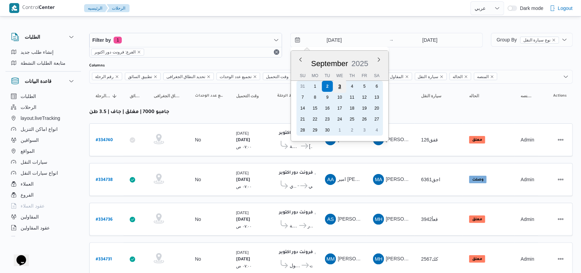
click at [245, 87] on div "3" at bounding box center [339, 86] width 13 height 13
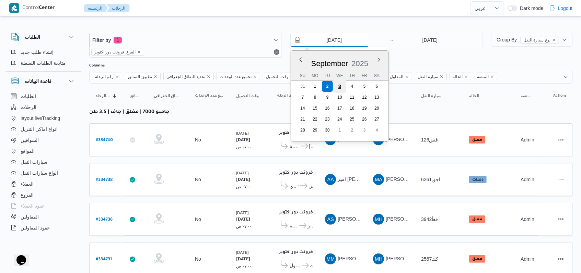
type input "[DATE]"
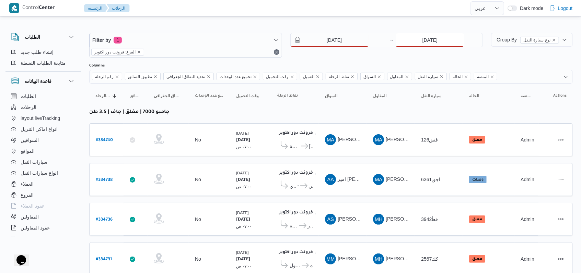
click at [245, 39] on input "[DATE]" at bounding box center [429, 40] width 68 height 14
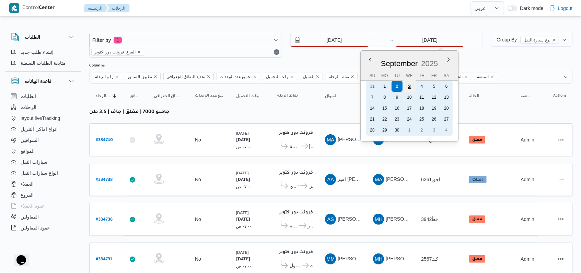
click at [245, 86] on div "3" at bounding box center [409, 86] width 13 height 13
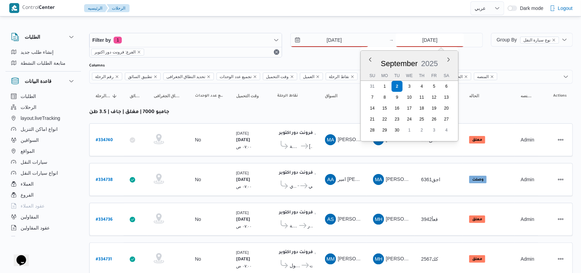
type input "[DATE]"
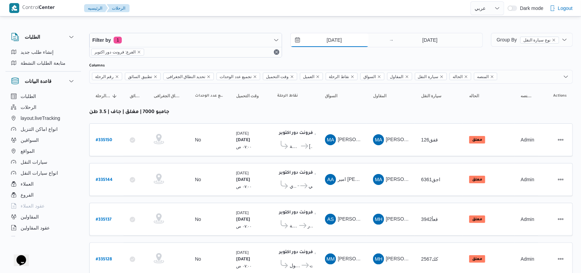
click at [245, 42] on input "[DATE]" at bounding box center [330, 40] width 78 height 14
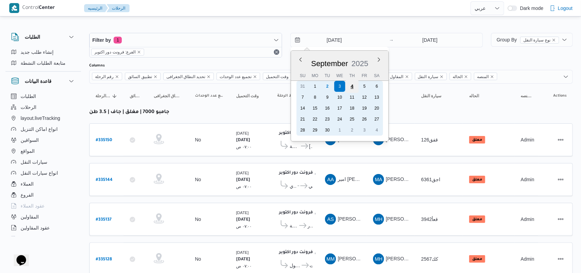
click at [245, 84] on div "4" at bounding box center [351, 86] width 13 height 13
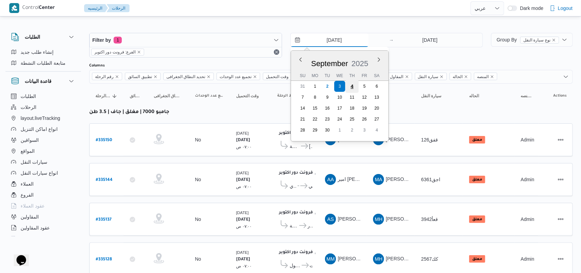
type input "[DATE]"
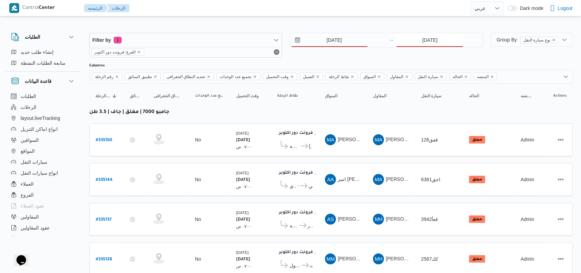
click at [245, 44] on input "[DATE]" at bounding box center [429, 40] width 68 height 14
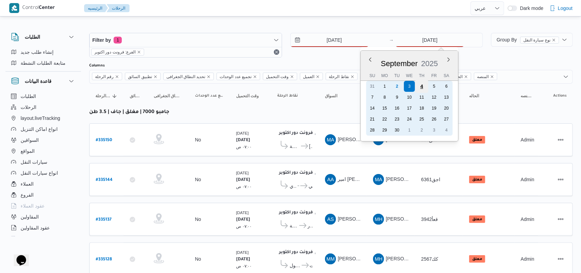
click at [245, 87] on div "4" at bounding box center [421, 86] width 13 height 13
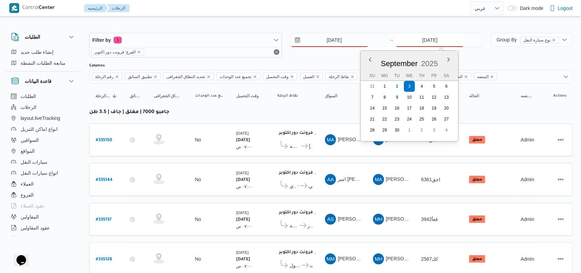
type input "[DATE]"
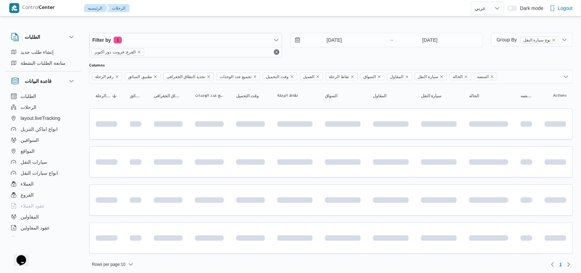
click at [245, 56] on div "[DATE] → [DATE]" at bounding box center [386, 45] width 193 height 25
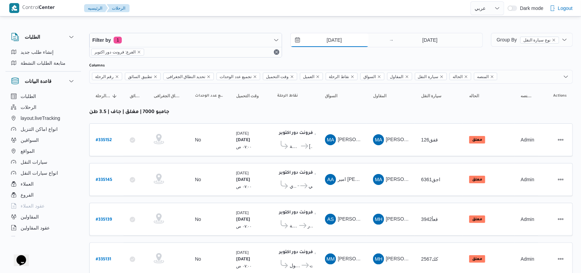
click at [245, 47] on div "[DATE]" at bounding box center [339, 40] width 96 height 14
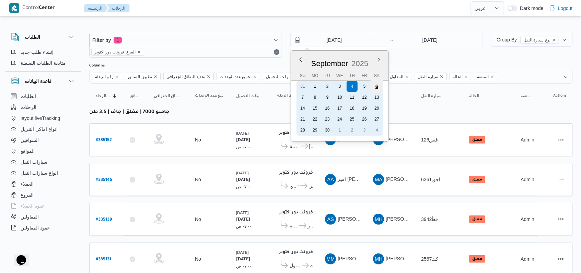
click at [245, 88] on div "6" at bounding box center [376, 86] width 13 height 13
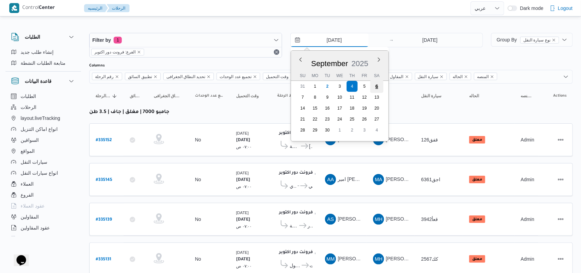
type input "[DATE]"
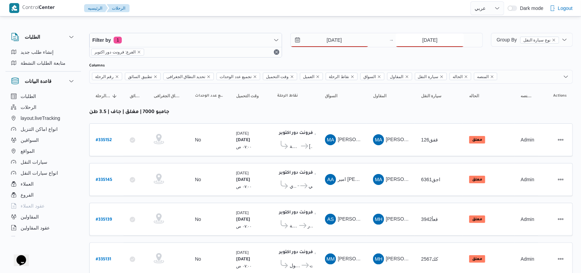
click at [245, 43] on input "[DATE]" at bounding box center [429, 40] width 68 height 14
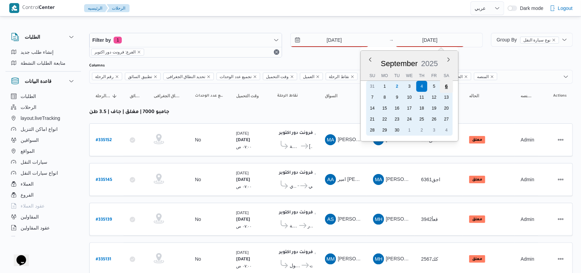
click at [245, 85] on div "6" at bounding box center [446, 86] width 13 height 13
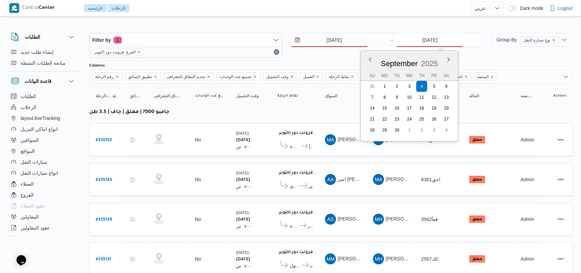
type input "[DATE]"
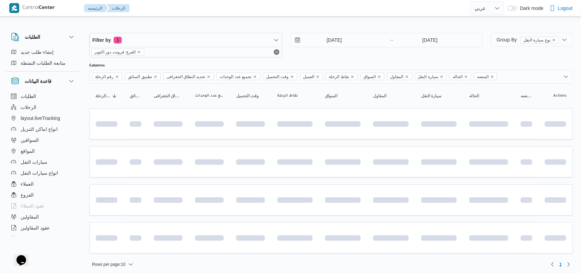
click at [245, 59] on div "Filter by 1 الفرع: فرونت دور اكتوبر [DATE] → [DATE]" at bounding box center [286, 45] width 402 height 33
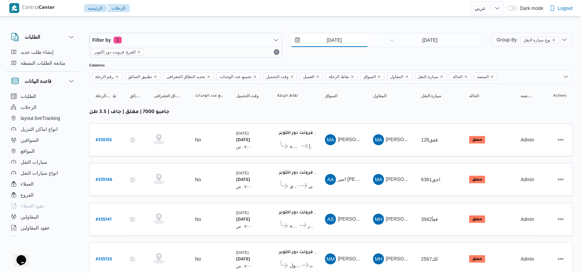
click at [245, 41] on input "[DATE]" at bounding box center [330, 40] width 78 height 14
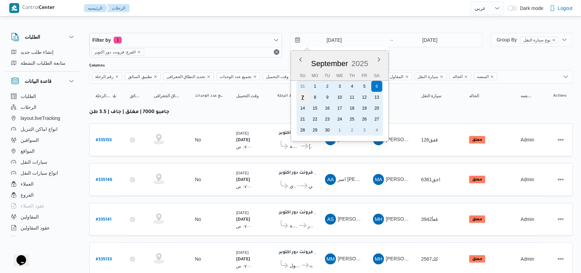
click at [245, 97] on div "7" at bounding box center [302, 97] width 13 height 13
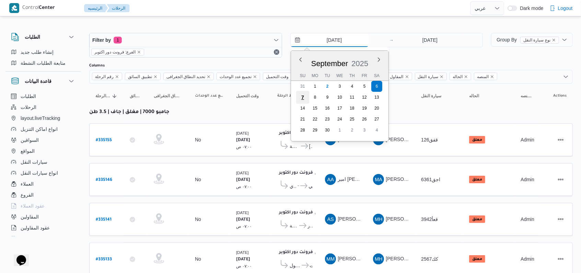
type input "[DATE]"
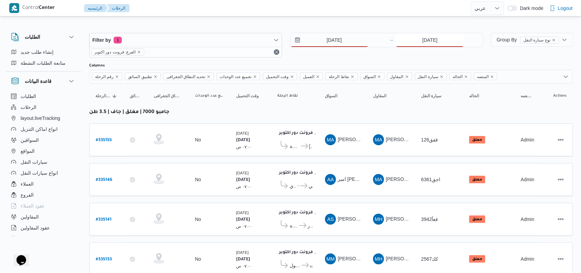
click at [245, 36] on input "[DATE]" at bounding box center [429, 40] width 68 height 14
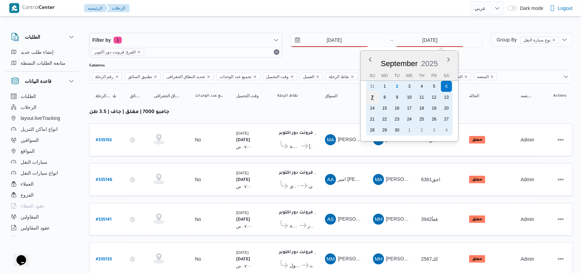
click at [245, 98] on div "7" at bounding box center [372, 97] width 13 height 13
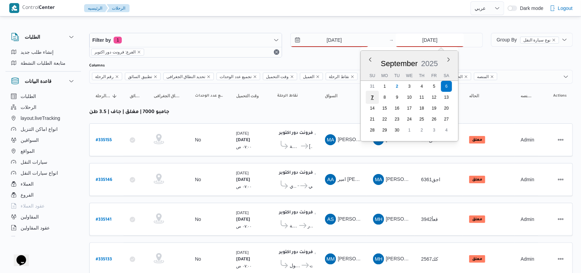
type input "[DATE]"
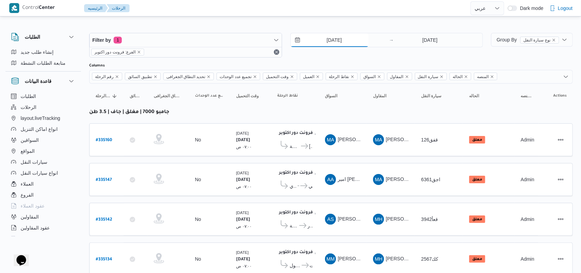
click at [245, 42] on input "[DATE]" at bounding box center [330, 40] width 78 height 14
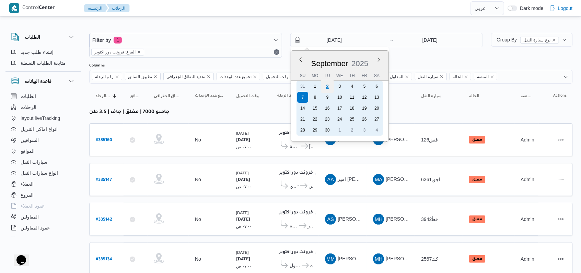
click at [245, 85] on div "2" at bounding box center [326, 86] width 13 height 13
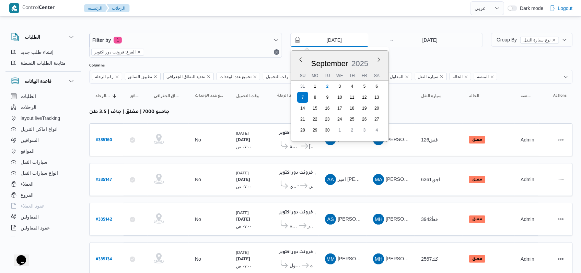
type input "[DATE]"
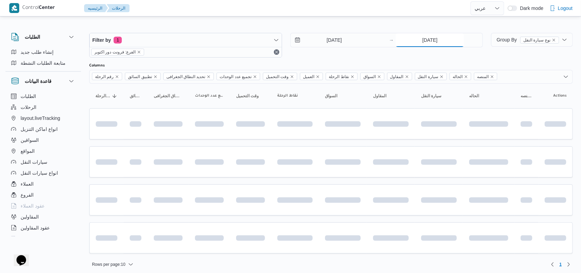
click at [245, 42] on input "[DATE]" at bounding box center [429, 40] width 68 height 14
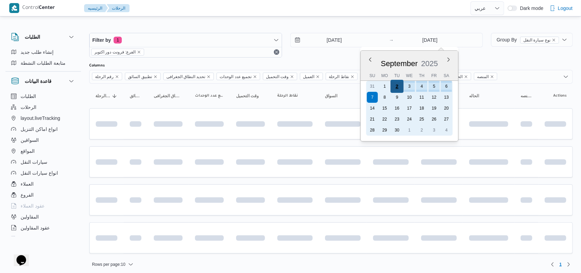
click at [245, 87] on div "2" at bounding box center [396, 86] width 13 height 13
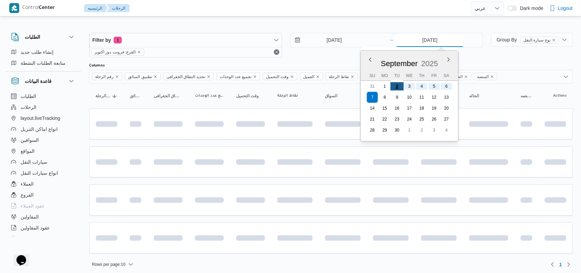
type input "[DATE]"
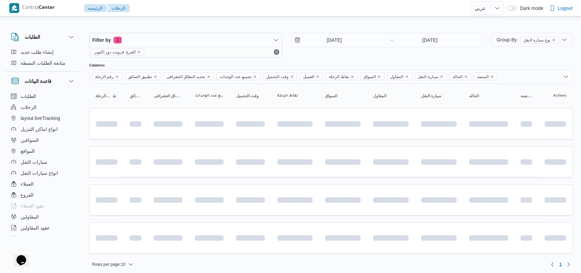
click at [245, 58] on div "Filter by 1 الفرع: فرونت دور اكتوبر [DATE] → [DATE]" at bounding box center [286, 45] width 402 height 33
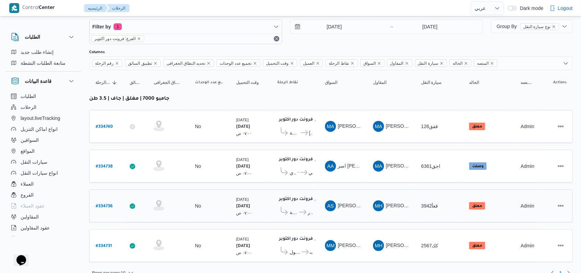
scroll to position [20, 0]
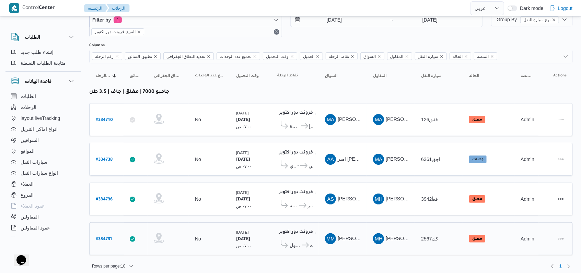
click at [107, 237] on b "# 334731" at bounding box center [104, 239] width 16 height 5
select select "ar"
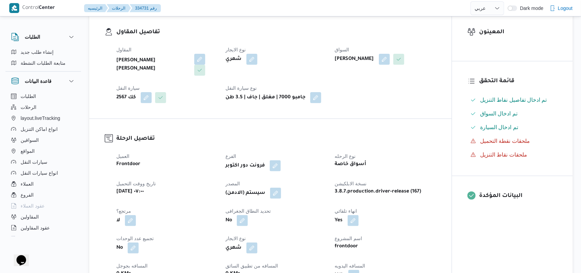
scroll to position [137, 0]
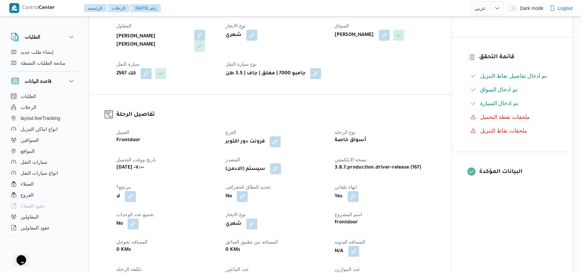
click at [245, 164] on button "button" at bounding box center [275, 169] width 11 height 11
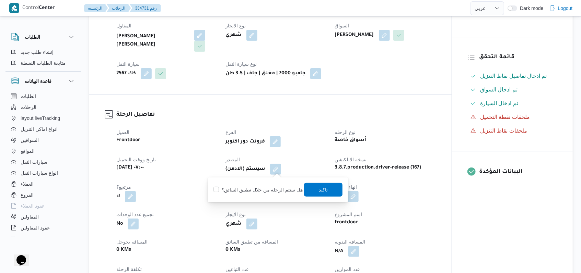
click at [245, 179] on div "You are in a dialog. To close this dialog, hit escape. هل ستتم الرحله من خلال ت…" at bounding box center [278, 190] width 140 height 25
click at [245, 187] on span "تاكيد" at bounding box center [323, 190] width 9 height 8
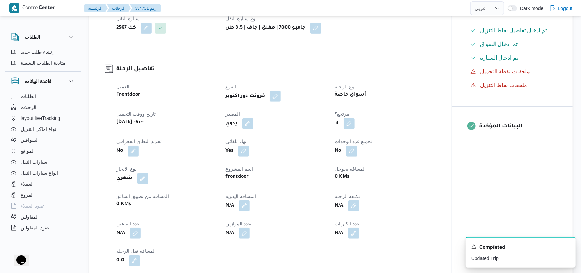
scroll to position [0, 0]
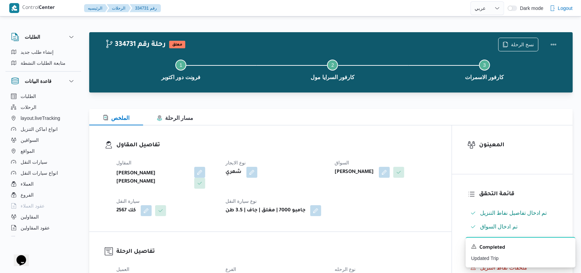
select select "ar"
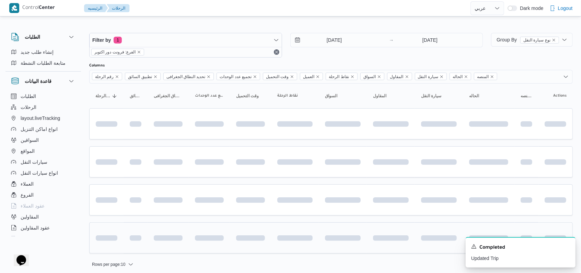
scroll to position [3, 0]
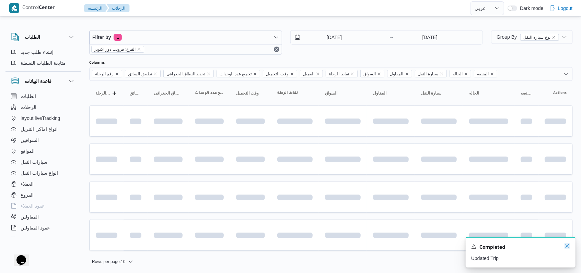
click at [245, 248] on icon "Dismiss toast" at bounding box center [566, 246] width 3 height 3
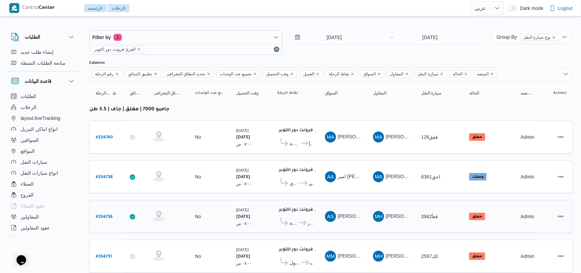
click at [103, 215] on b "# 334736" at bounding box center [104, 217] width 17 height 5
select select "ar"
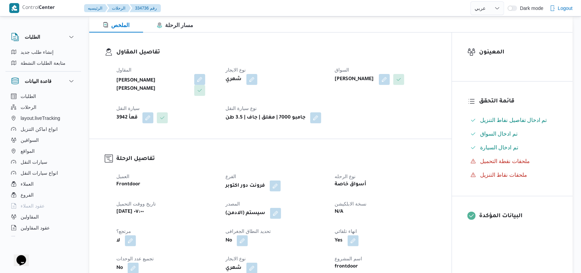
scroll to position [94, 0]
click at [245, 207] on button "button" at bounding box center [275, 212] width 11 height 11
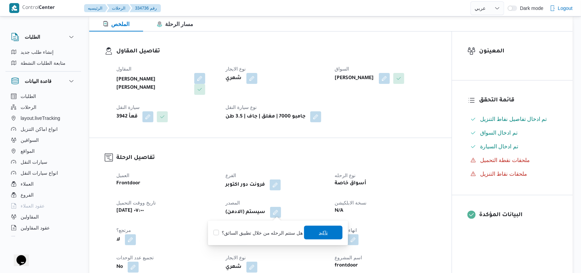
click at [245, 233] on span "تاكيد" at bounding box center [323, 233] width 9 height 8
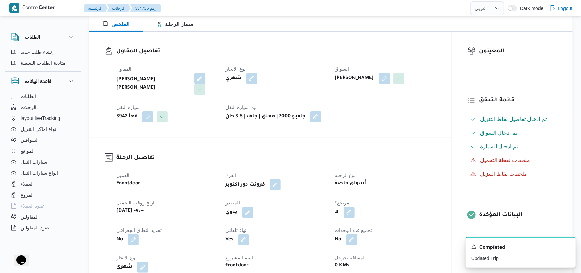
select select "ar"
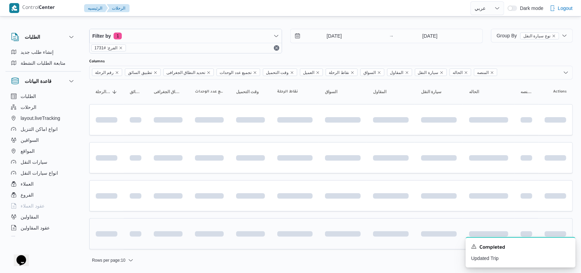
scroll to position [3, 0]
click at [245, 248] on icon "Dismiss toast" at bounding box center [566, 246] width 5 height 5
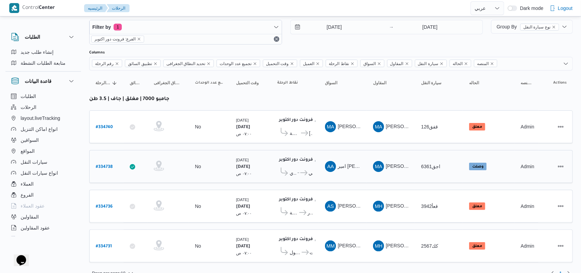
scroll to position [20, 0]
